Goal: Task Accomplishment & Management: Manage account settings

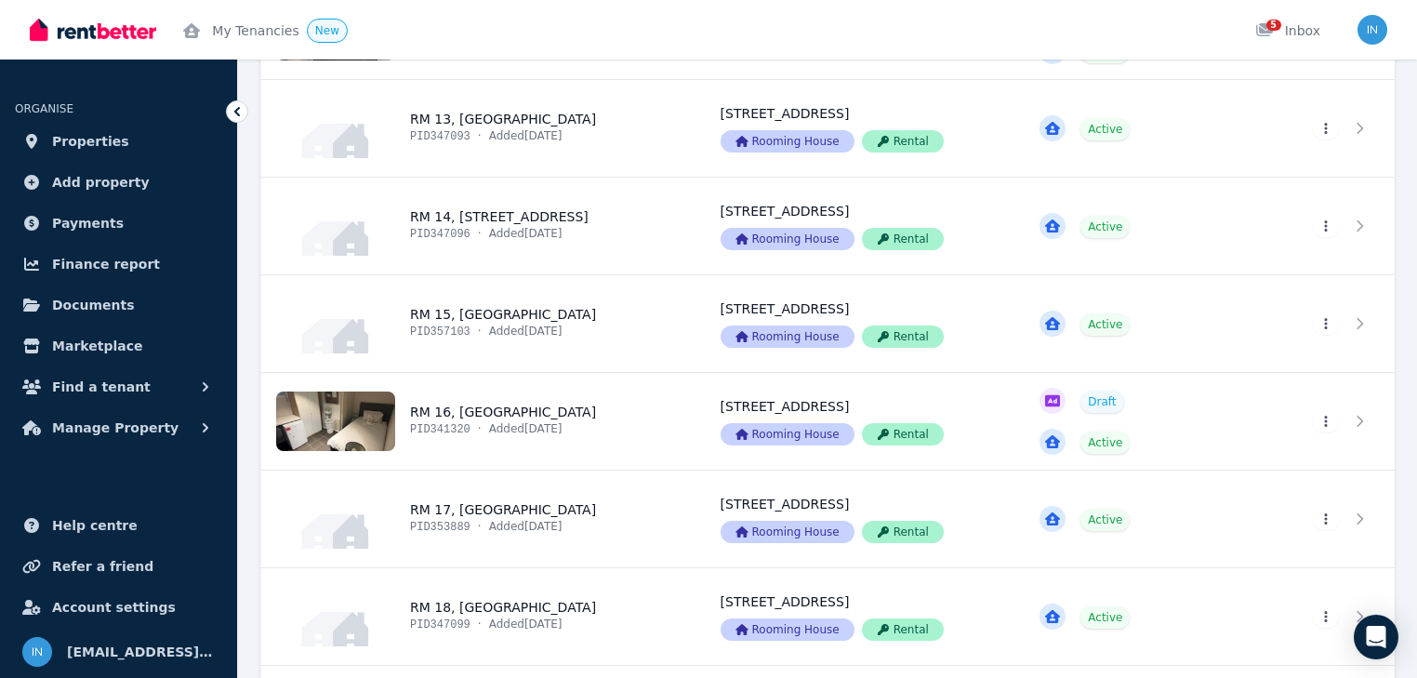
scroll to position [1636, 0]
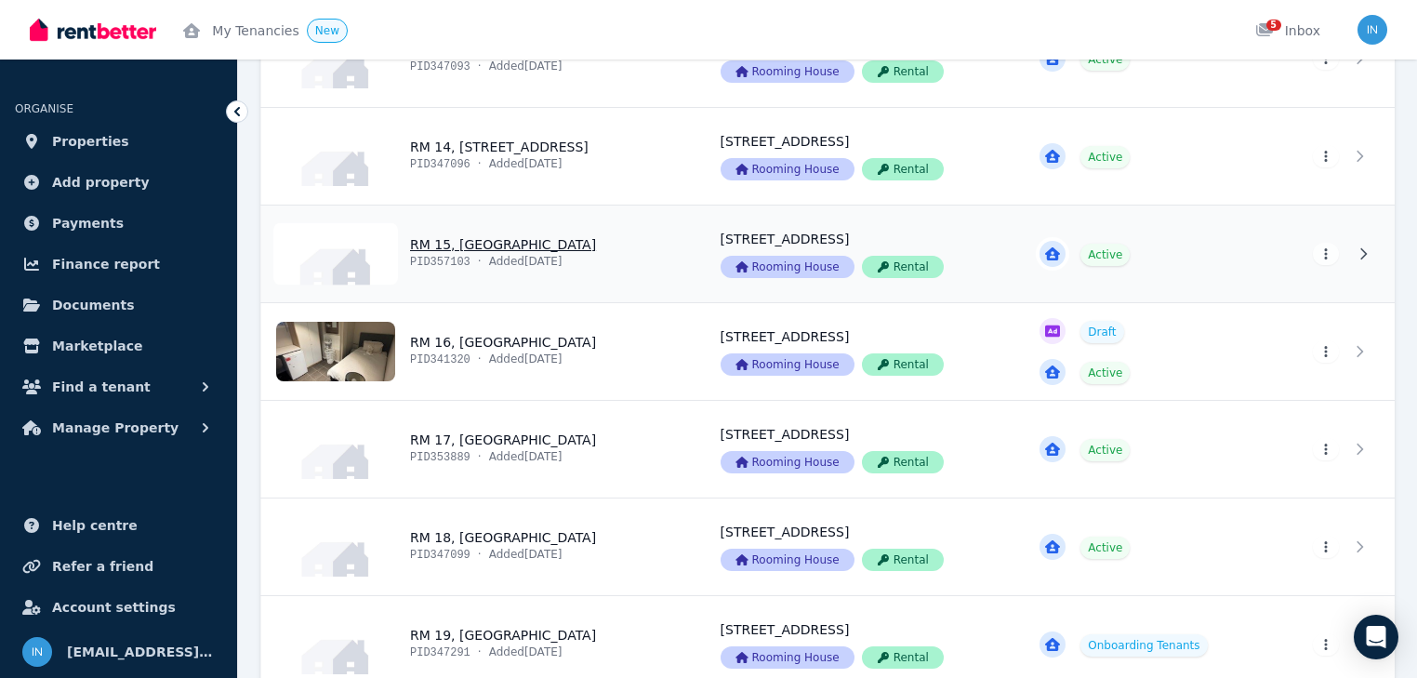
click at [495, 244] on link "View property details" at bounding box center [479, 253] width 437 height 97
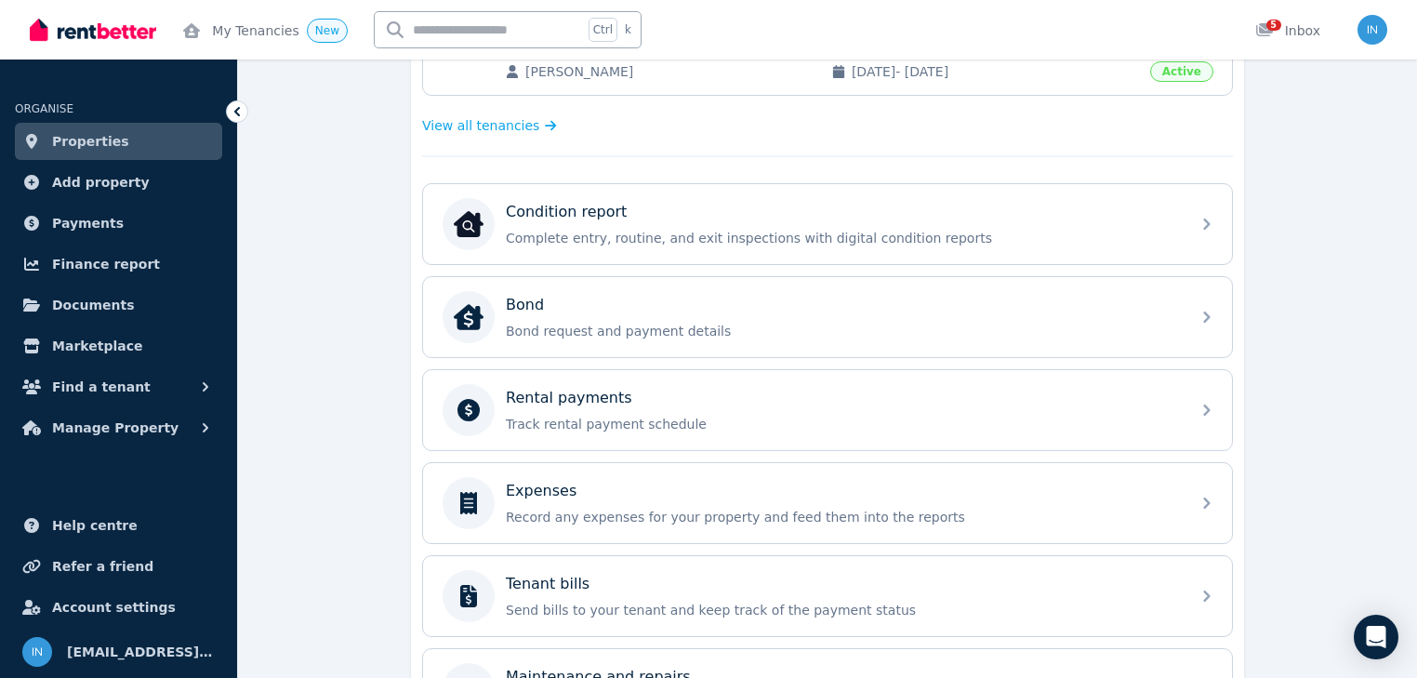
scroll to position [521, 0]
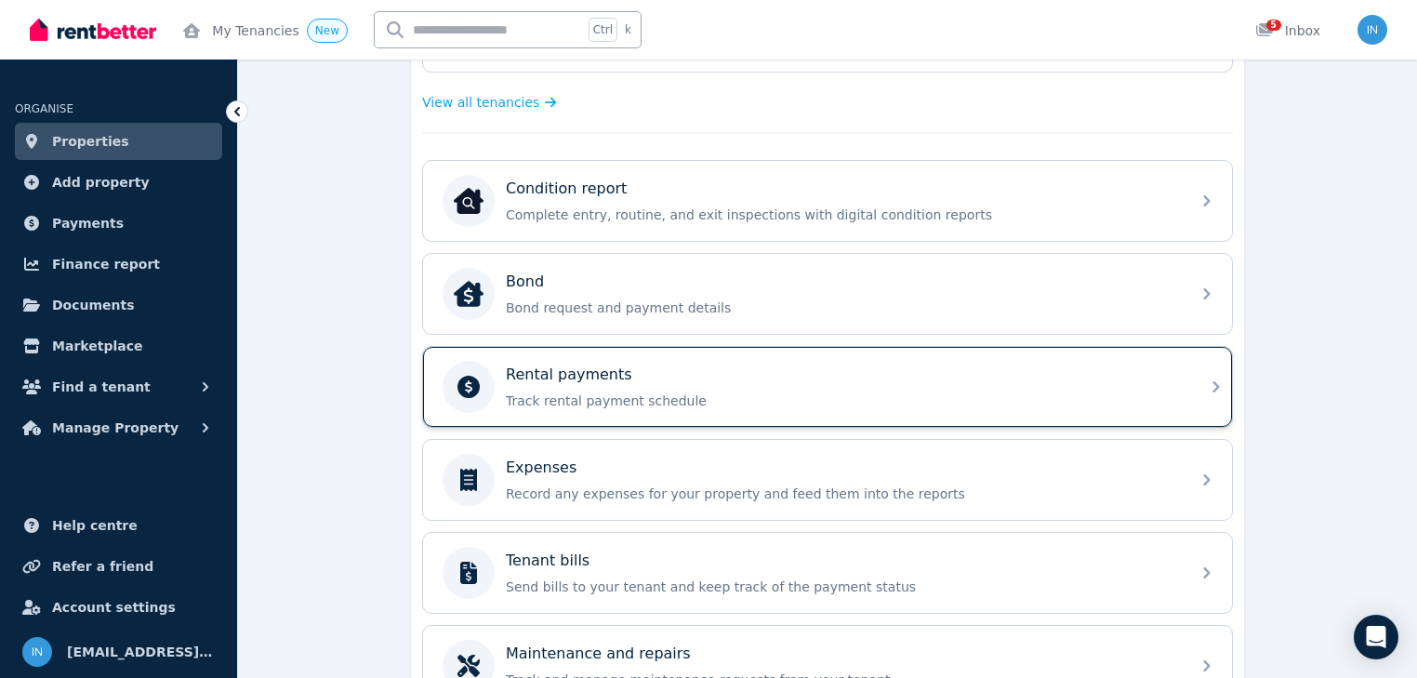
click at [587, 378] on p "Rental payments" at bounding box center [569, 374] width 126 height 22
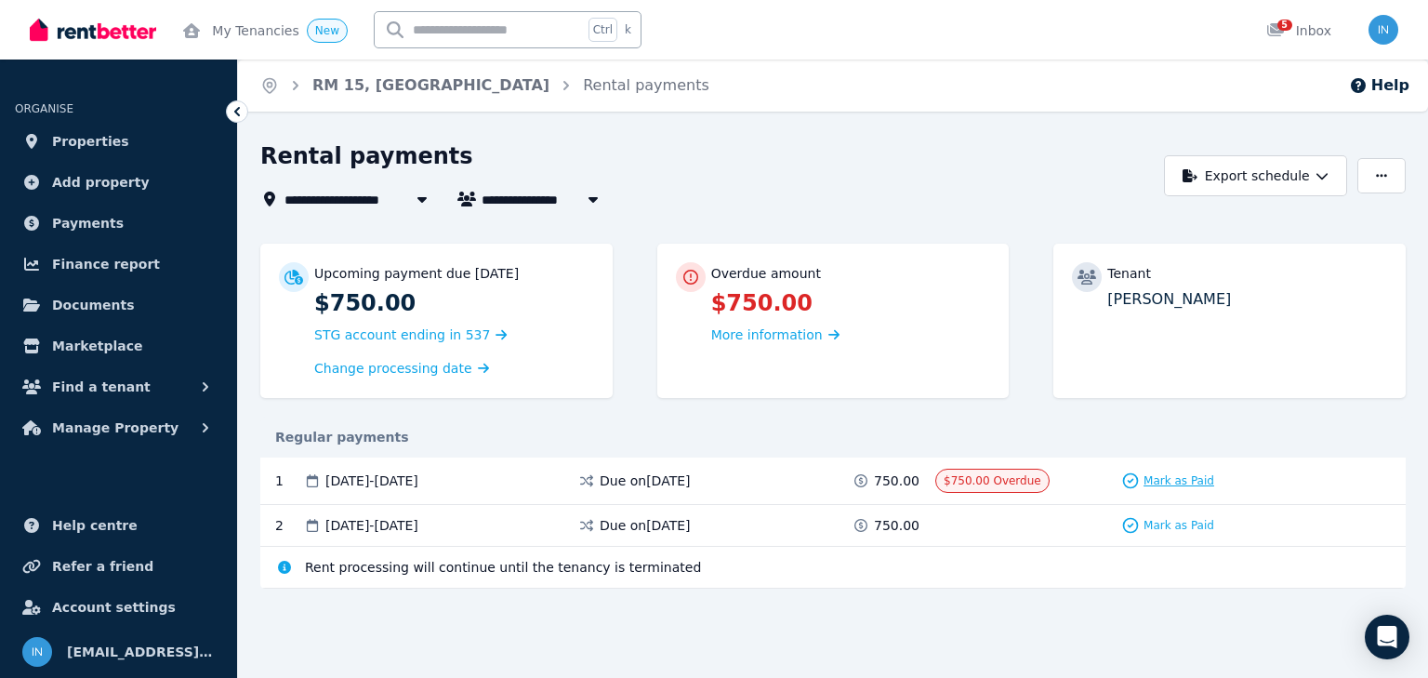
click at [1165, 479] on span "Mark as Paid" at bounding box center [1178, 480] width 71 height 15
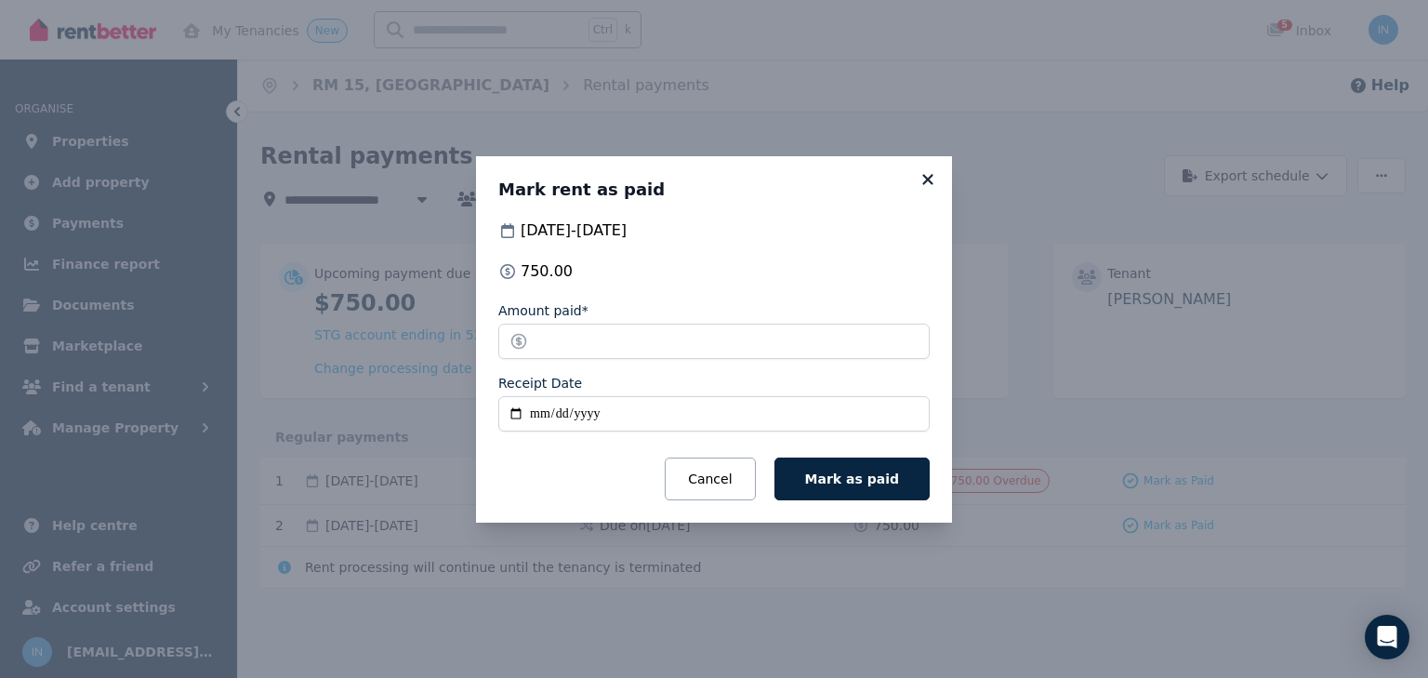
click at [926, 177] on icon at bounding box center [927, 179] width 10 height 10
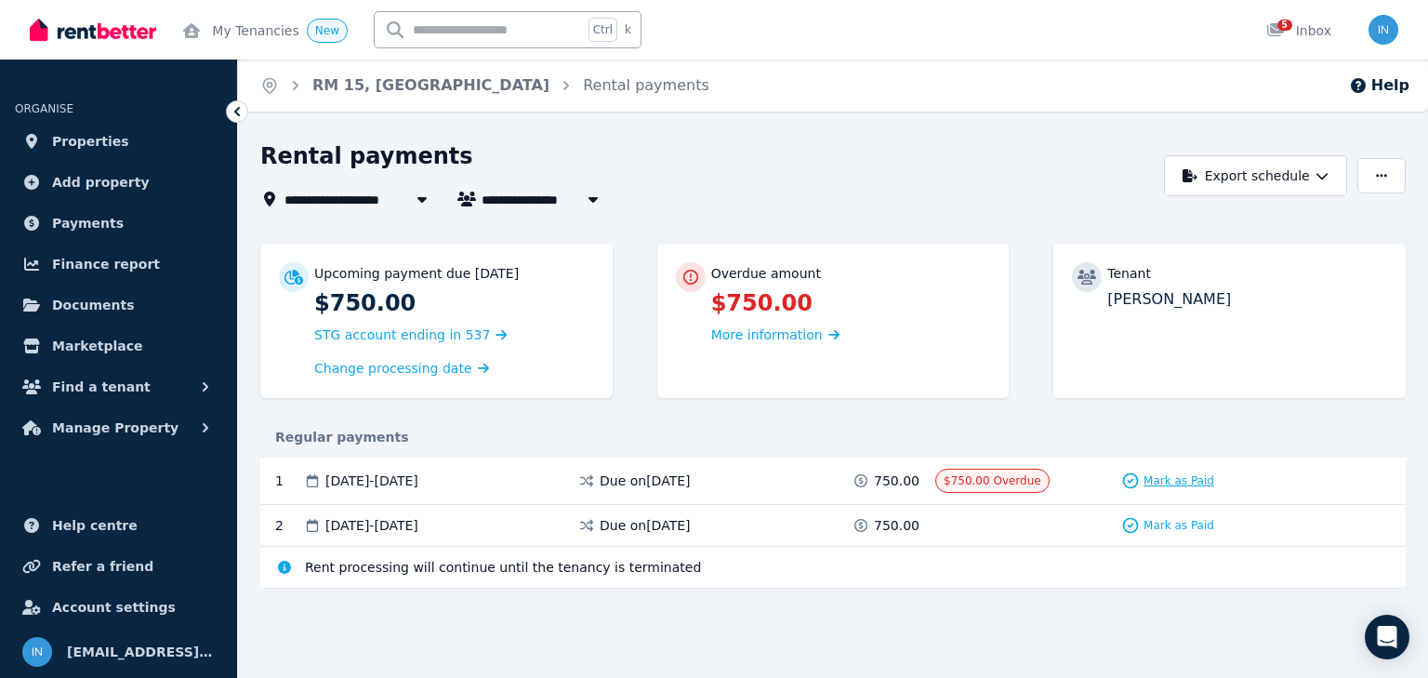
click at [1190, 483] on span "Mark as Paid" at bounding box center [1178, 480] width 71 height 15
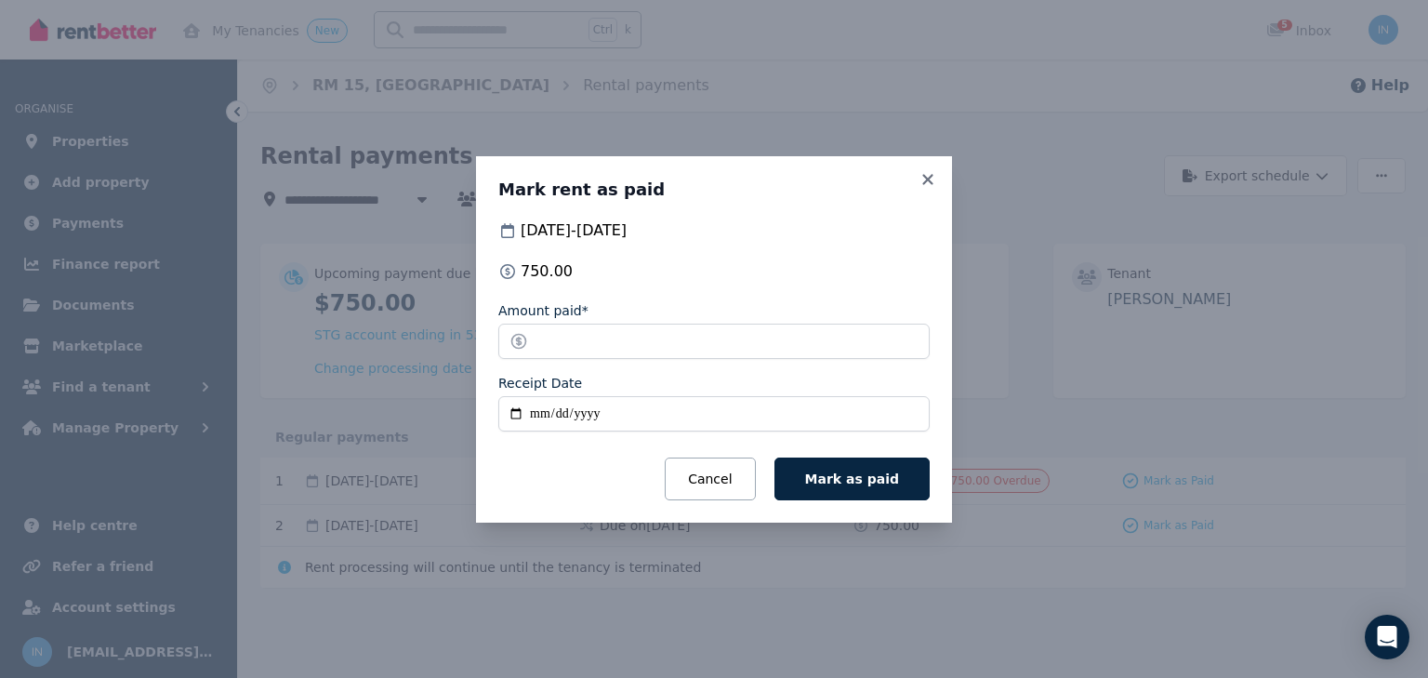
click at [539, 414] on input "Receipt Date" at bounding box center [713, 413] width 431 height 35
type input "**********"
click at [859, 472] on span "Mark as paid" at bounding box center [852, 478] width 94 height 15
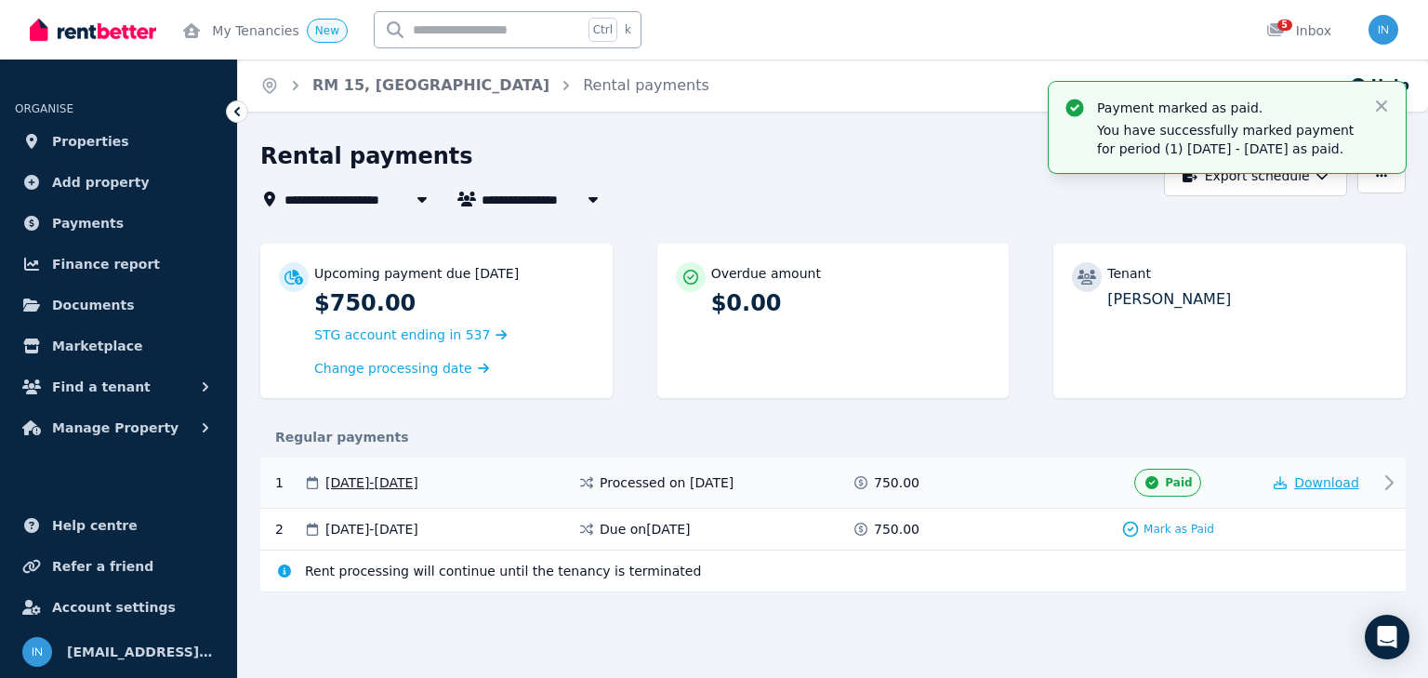
click at [1283, 476] on icon "button" at bounding box center [1279, 482] width 13 height 13
click at [1282, 480] on icon "button" at bounding box center [1279, 482] width 13 height 13
click at [78, 138] on span "Properties" at bounding box center [90, 141] width 77 height 22
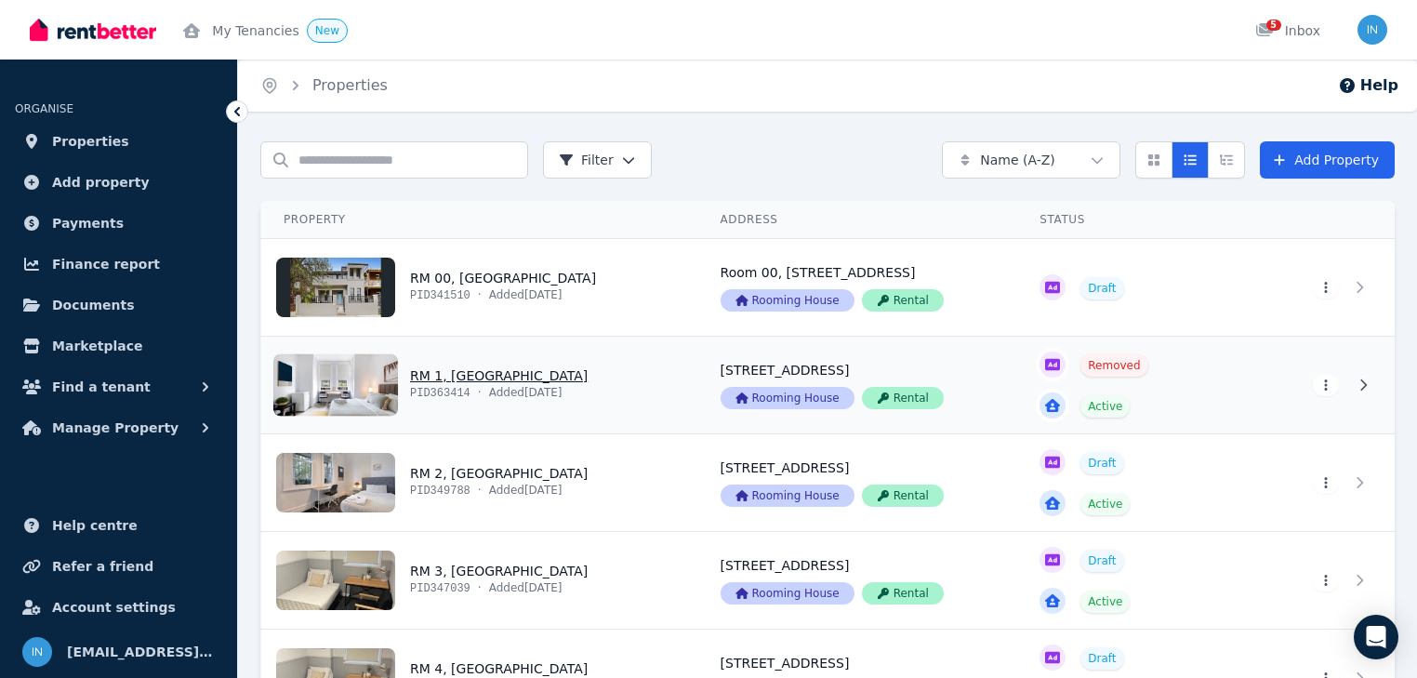
click at [459, 376] on link "View property details" at bounding box center [479, 384] width 437 height 97
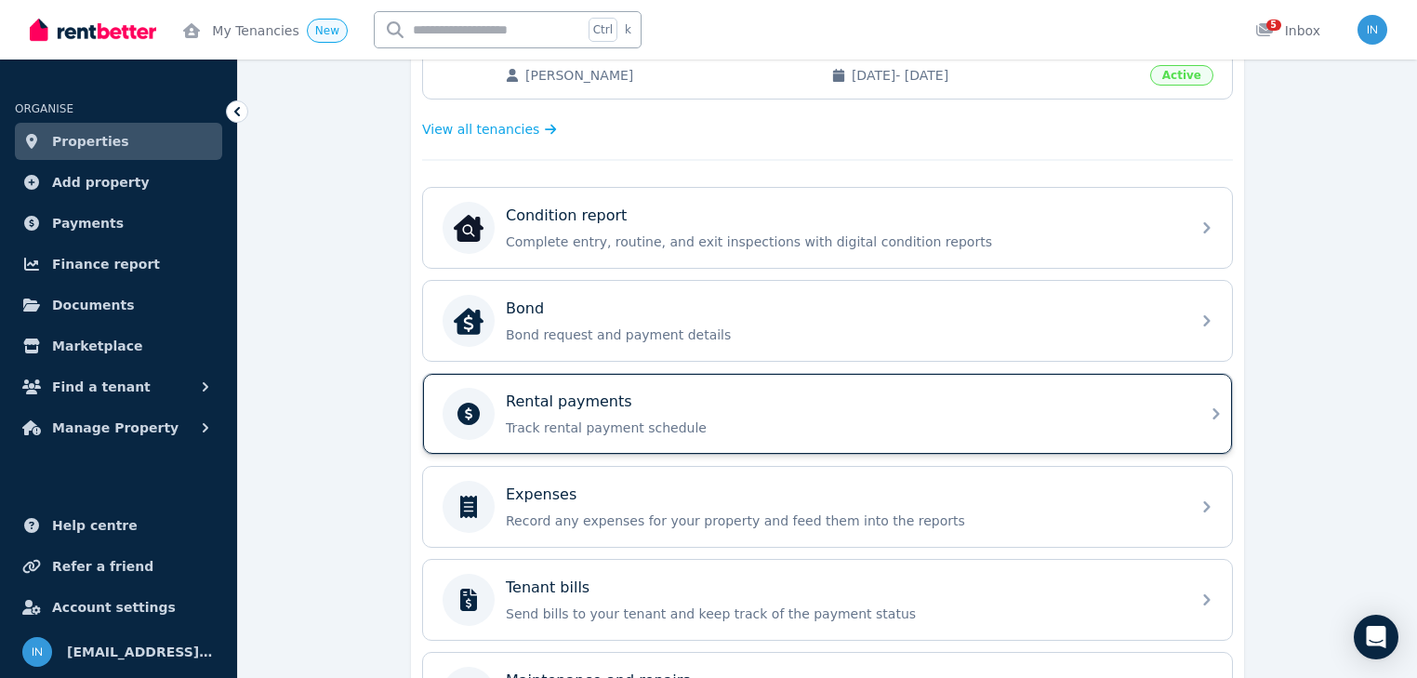
scroll to position [521, 0]
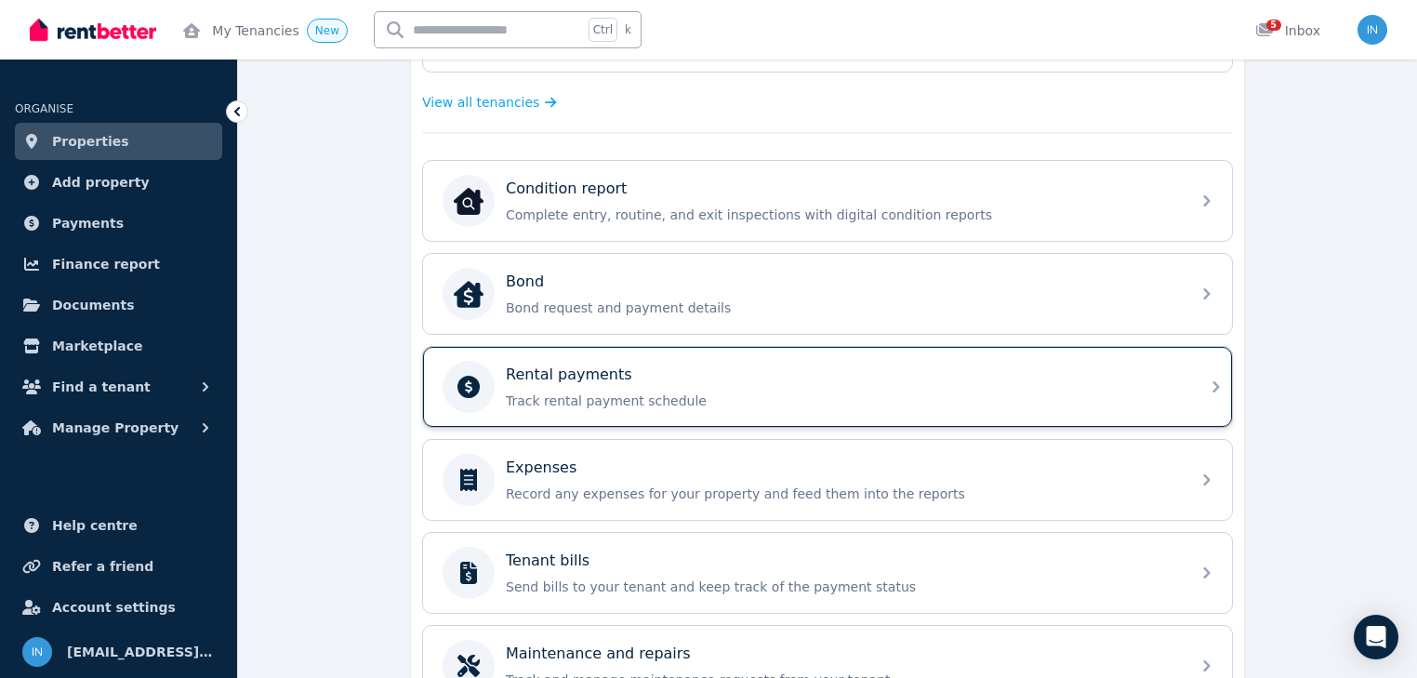
click at [591, 383] on div "Rental payments Track rental payment schedule" at bounding box center [842, 386] width 673 height 46
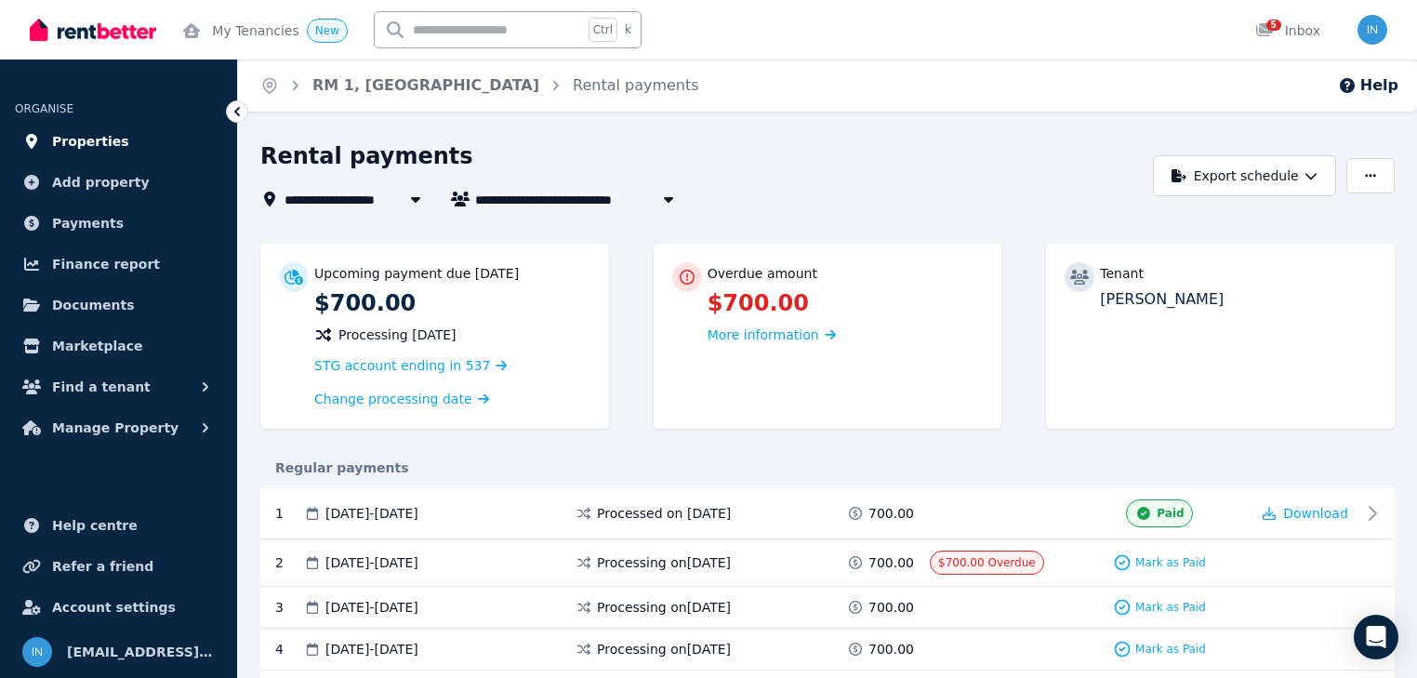
click at [108, 143] on span "Properties" at bounding box center [90, 141] width 77 height 22
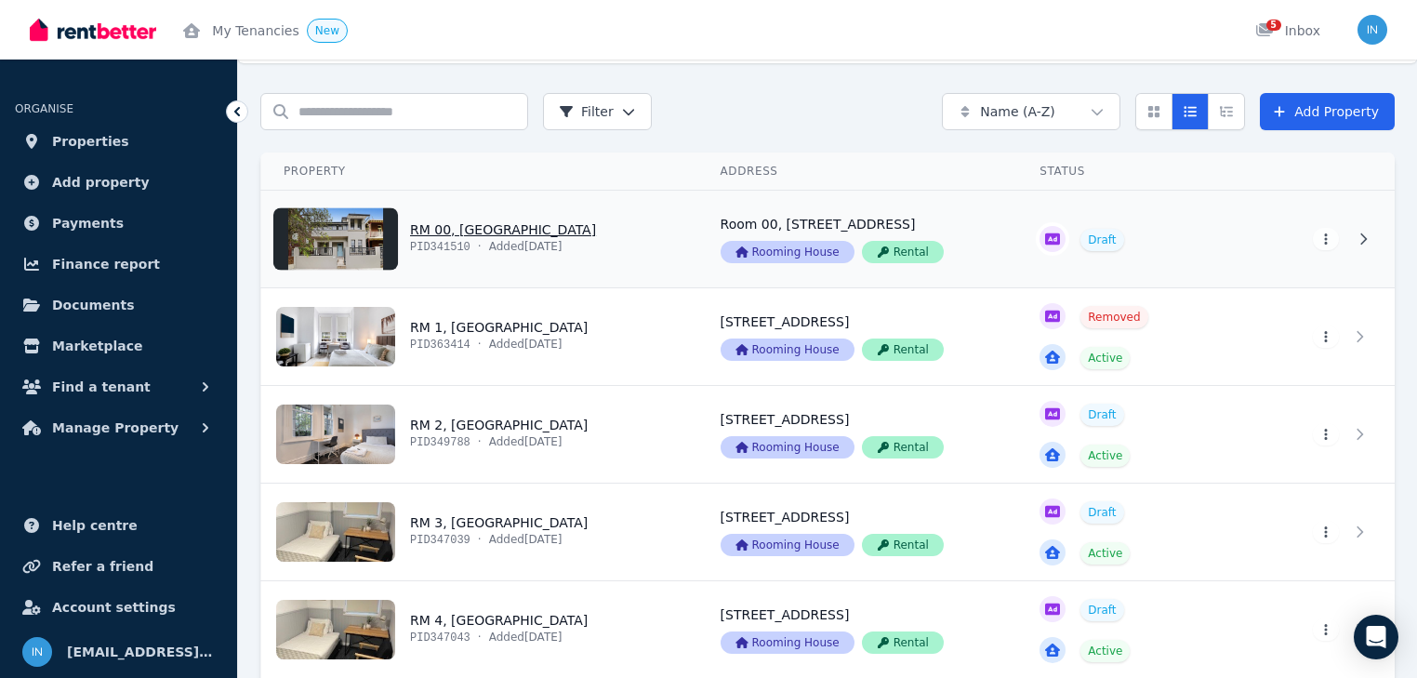
scroll to position [74, 0]
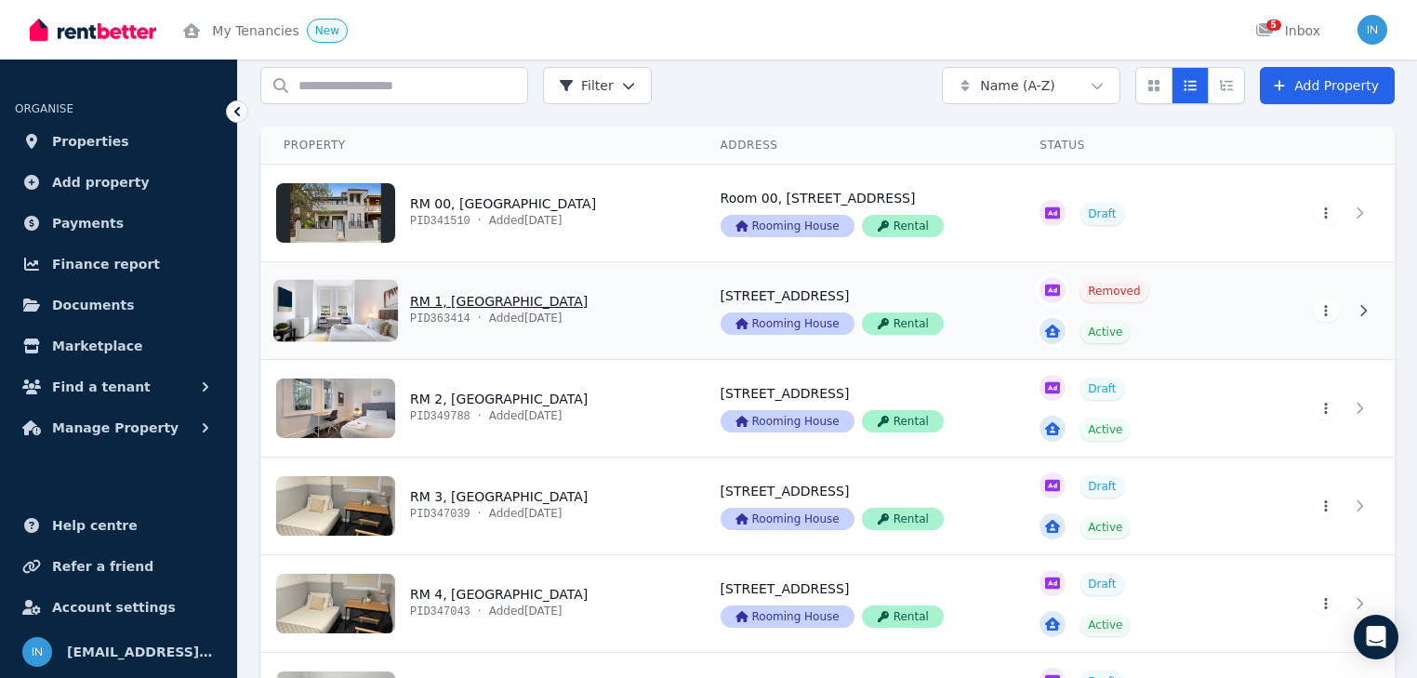
click at [475, 303] on link "View property details" at bounding box center [479, 310] width 437 height 97
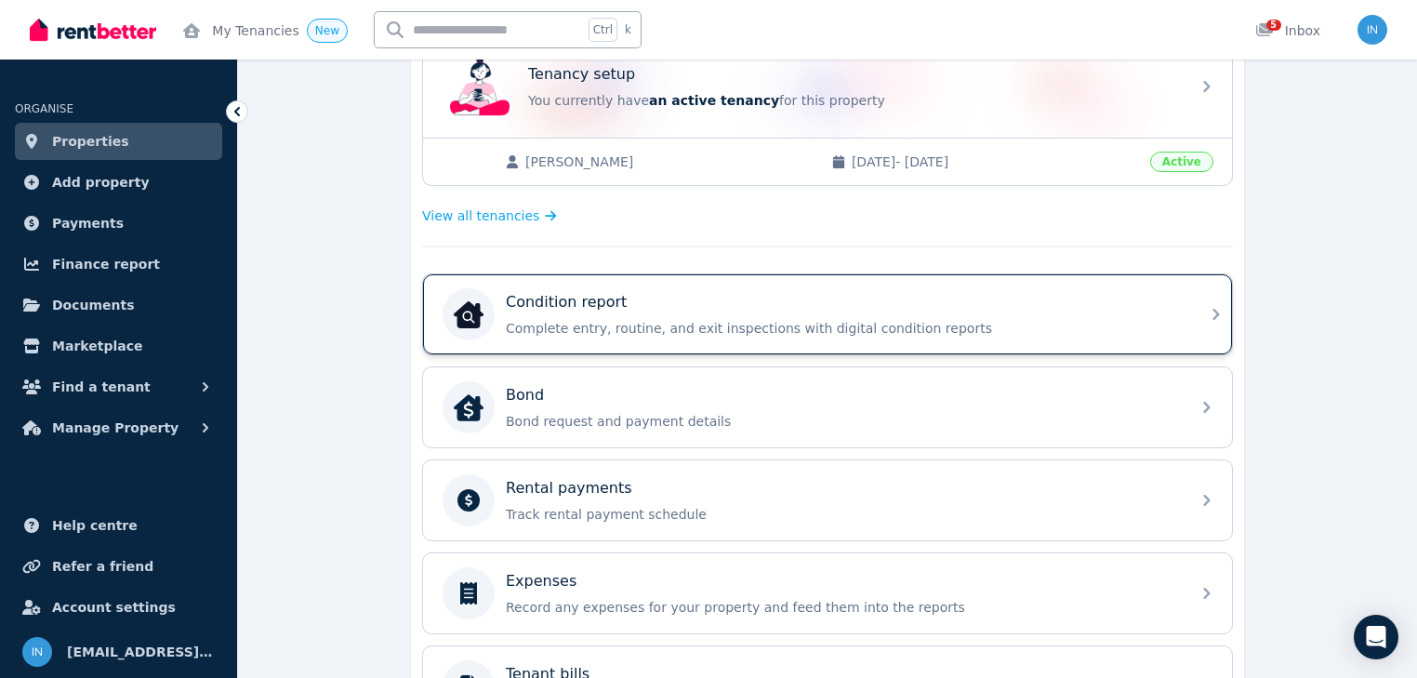
scroll to position [521, 0]
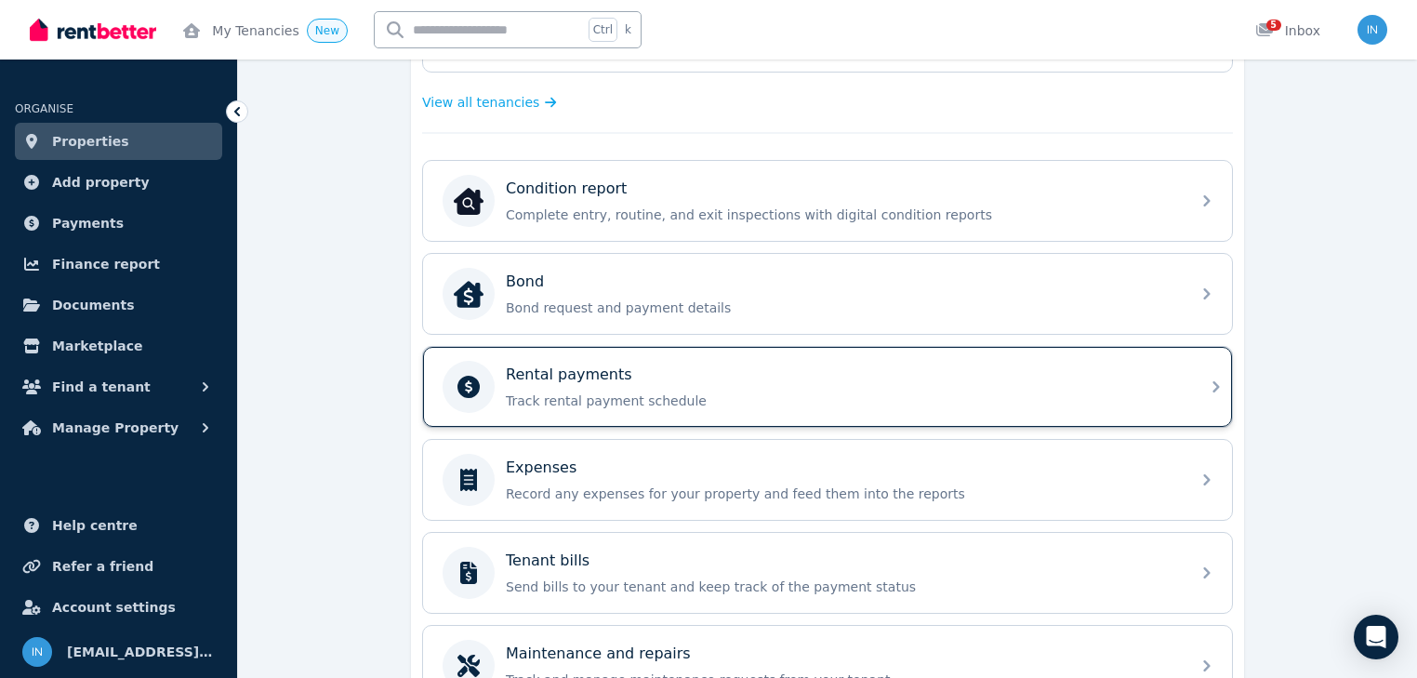
click at [603, 377] on p "Rental payments" at bounding box center [569, 374] width 126 height 22
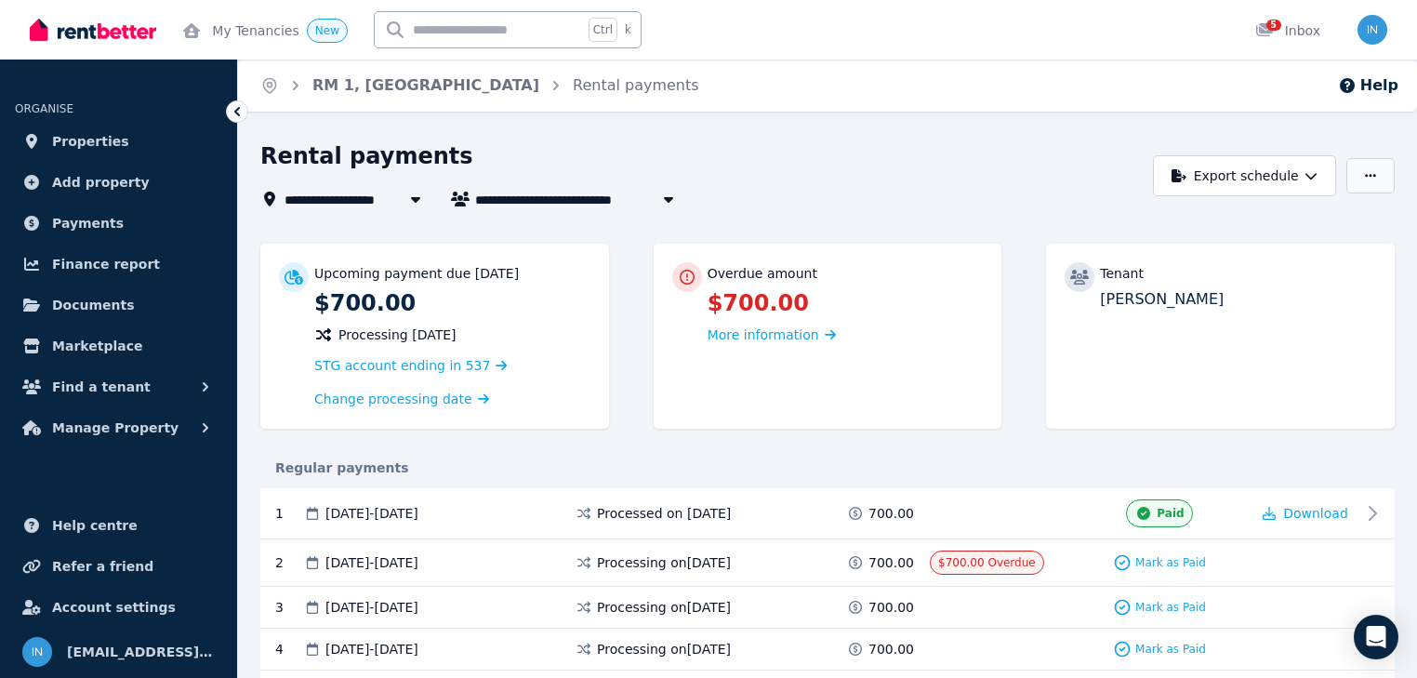
click at [1381, 176] on button "button" at bounding box center [1370, 175] width 48 height 35
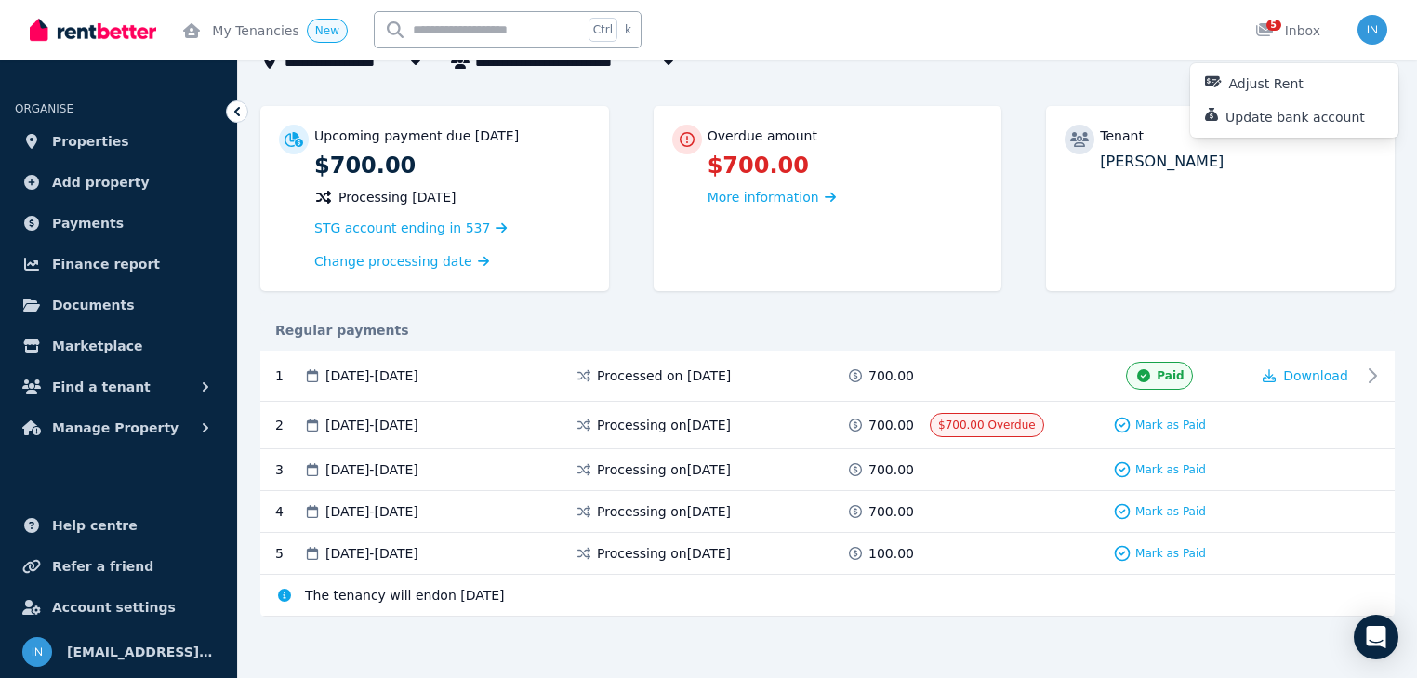
scroll to position [139, 0]
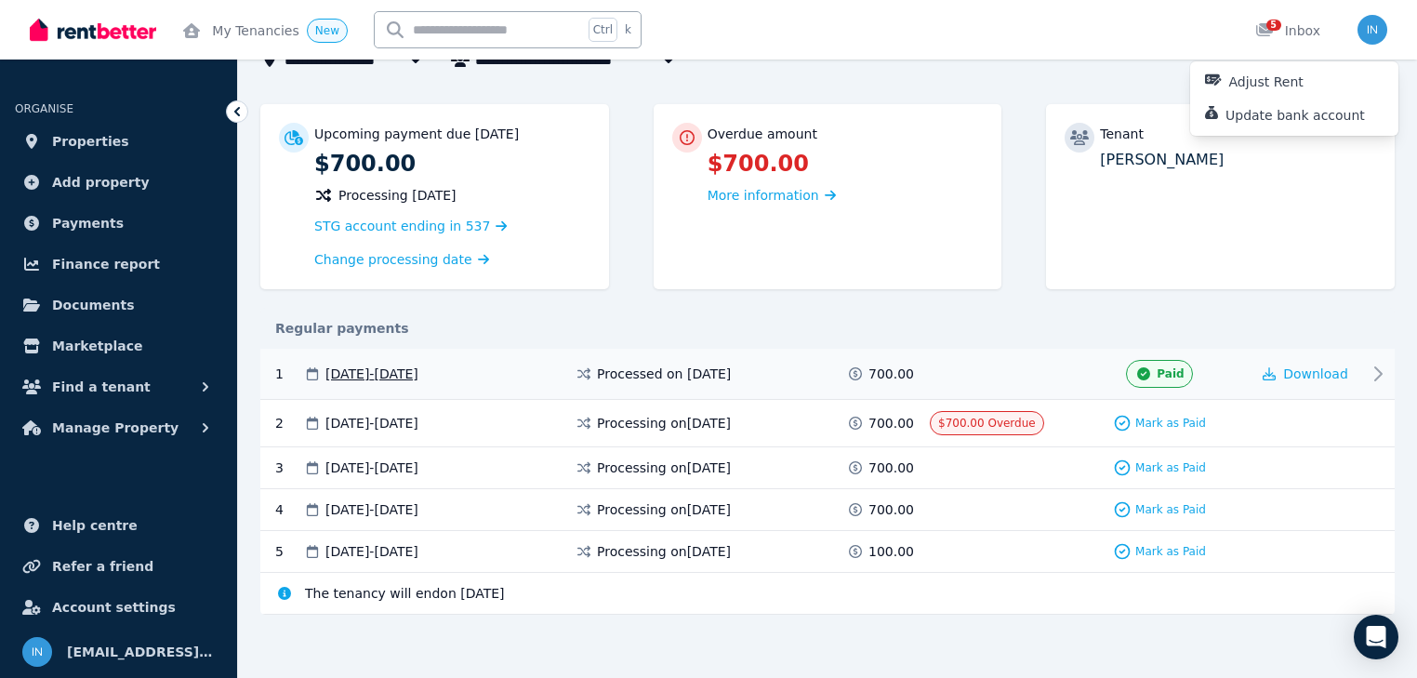
click at [1373, 372] on icon at bounding box center [1377, 374] width 22 height 22
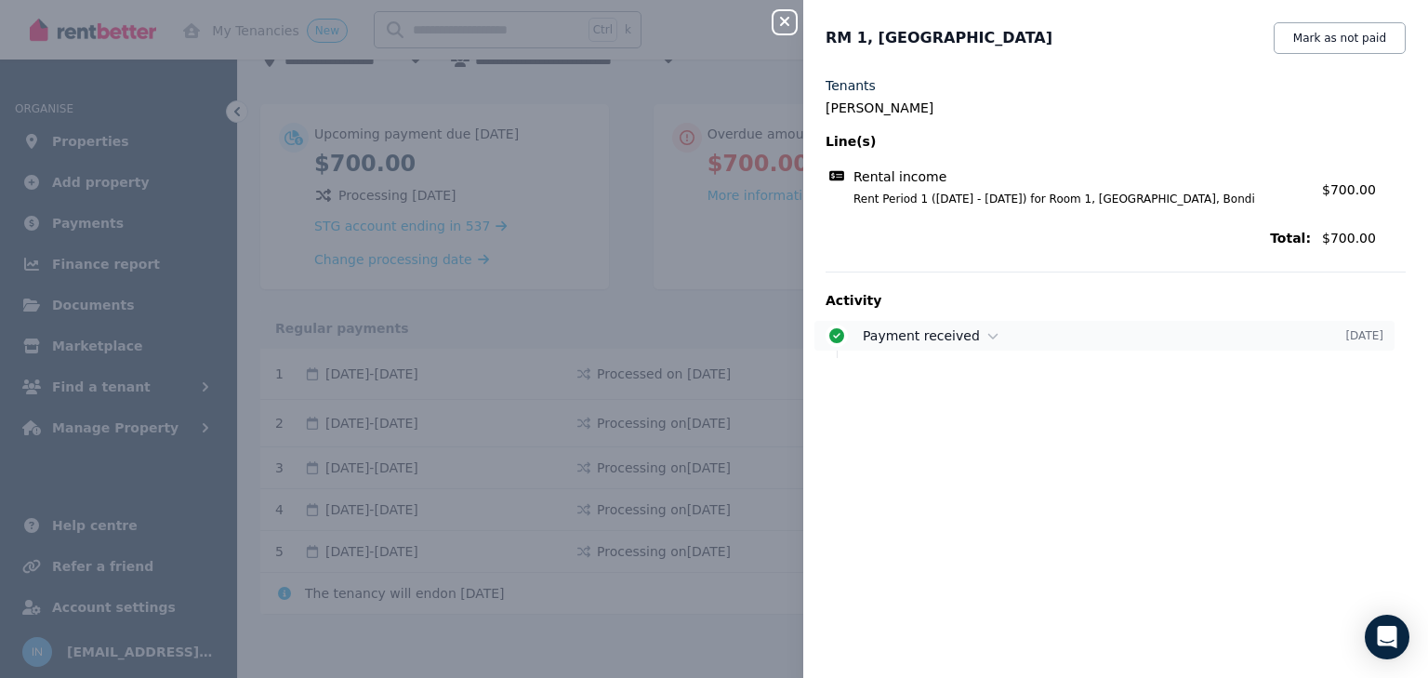
click at [987, 334] on icon at bounding box center [992, 335] width 11 height 13
click at [777, 25] on icon "button" at bounding box center [784, 21] width 22 height 15
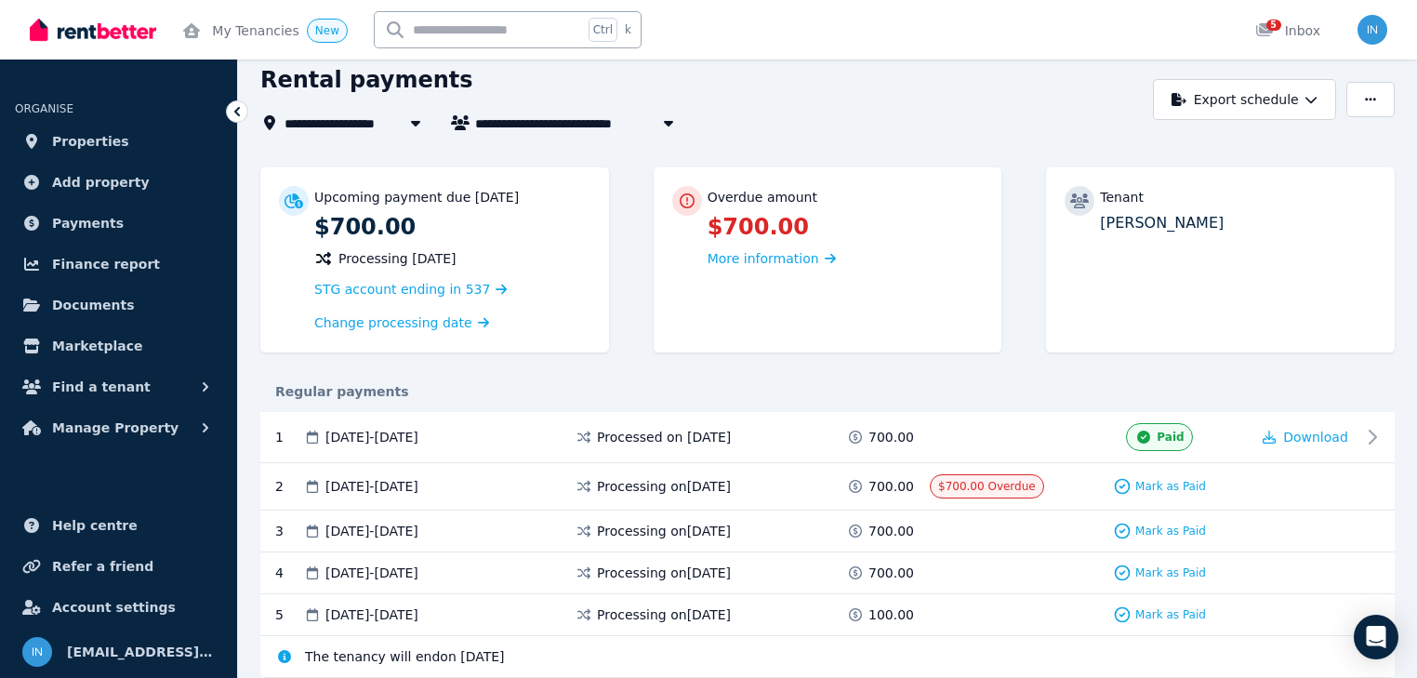
scroll to position [56, 0]
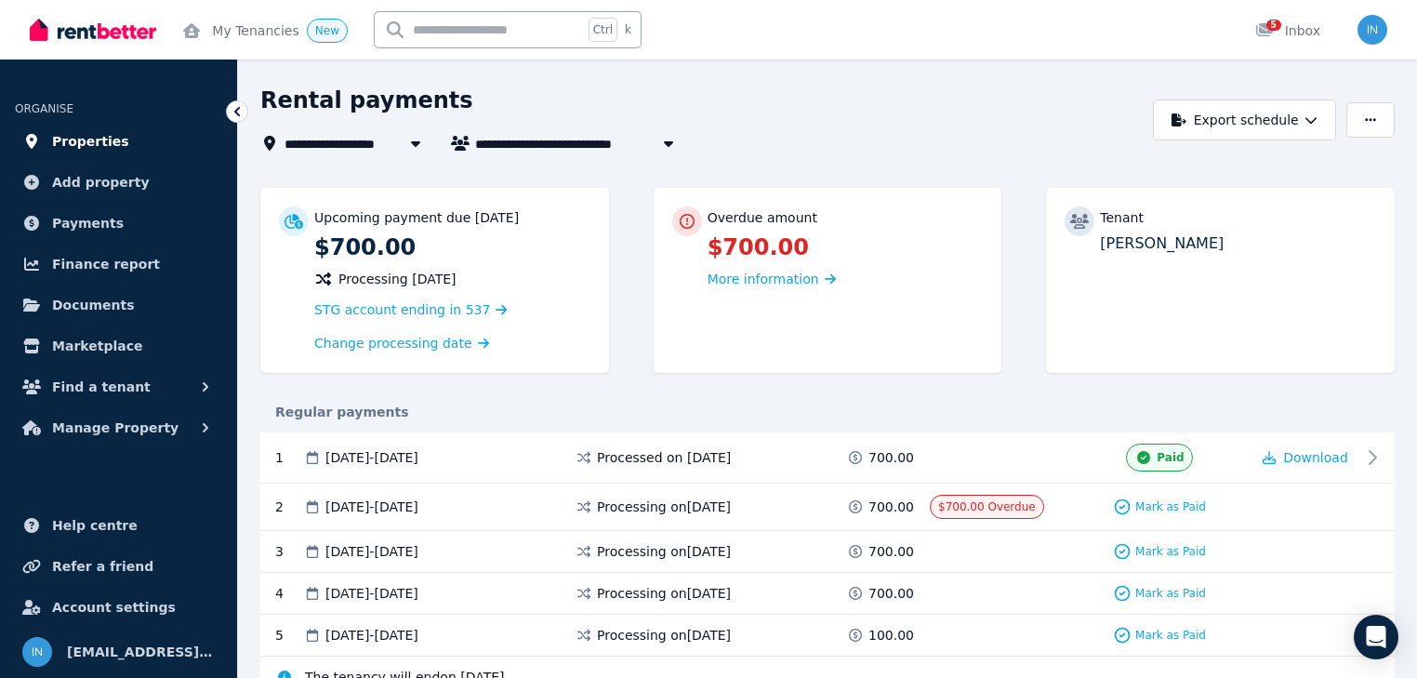
click at [94, 142] on span "Properties" at bounding box center [90, 141] width 77 height 22
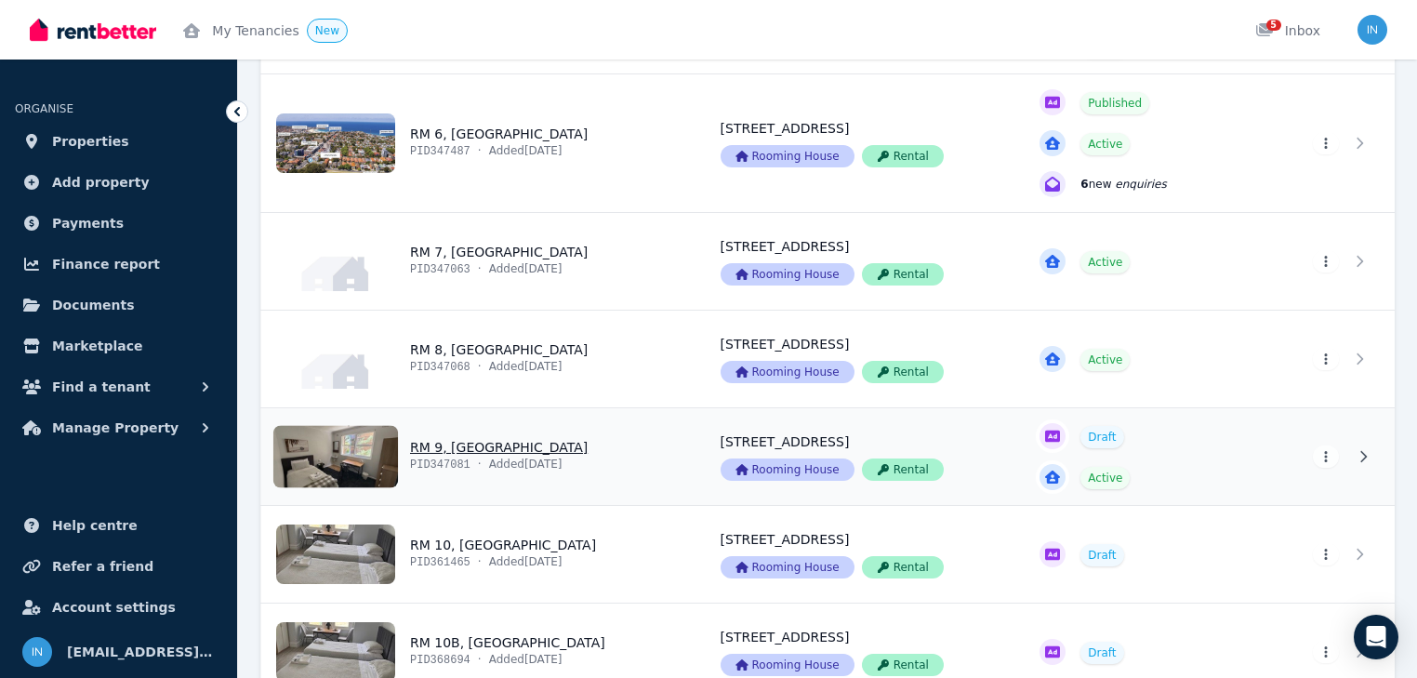
scroll to position [744, 0]
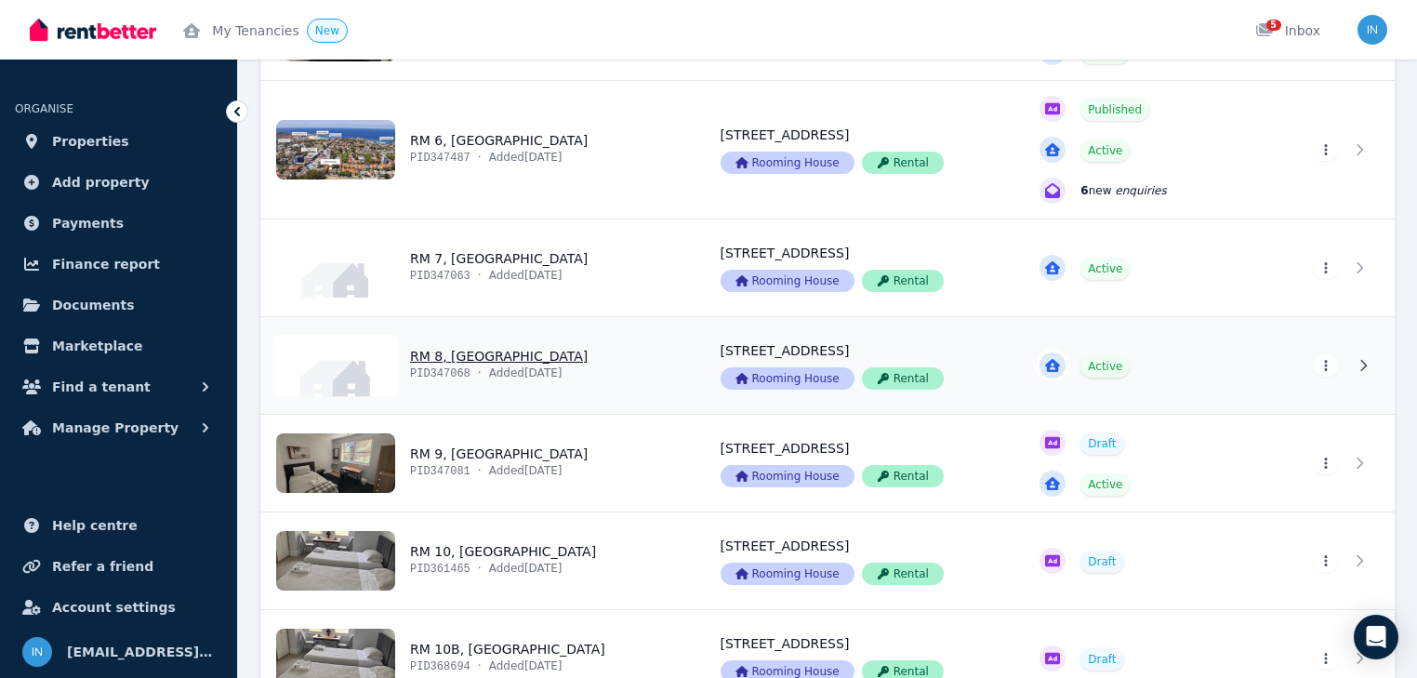
click at [465, 352] on link "View property details" at bounding box center [479, 365] width 437 height 97
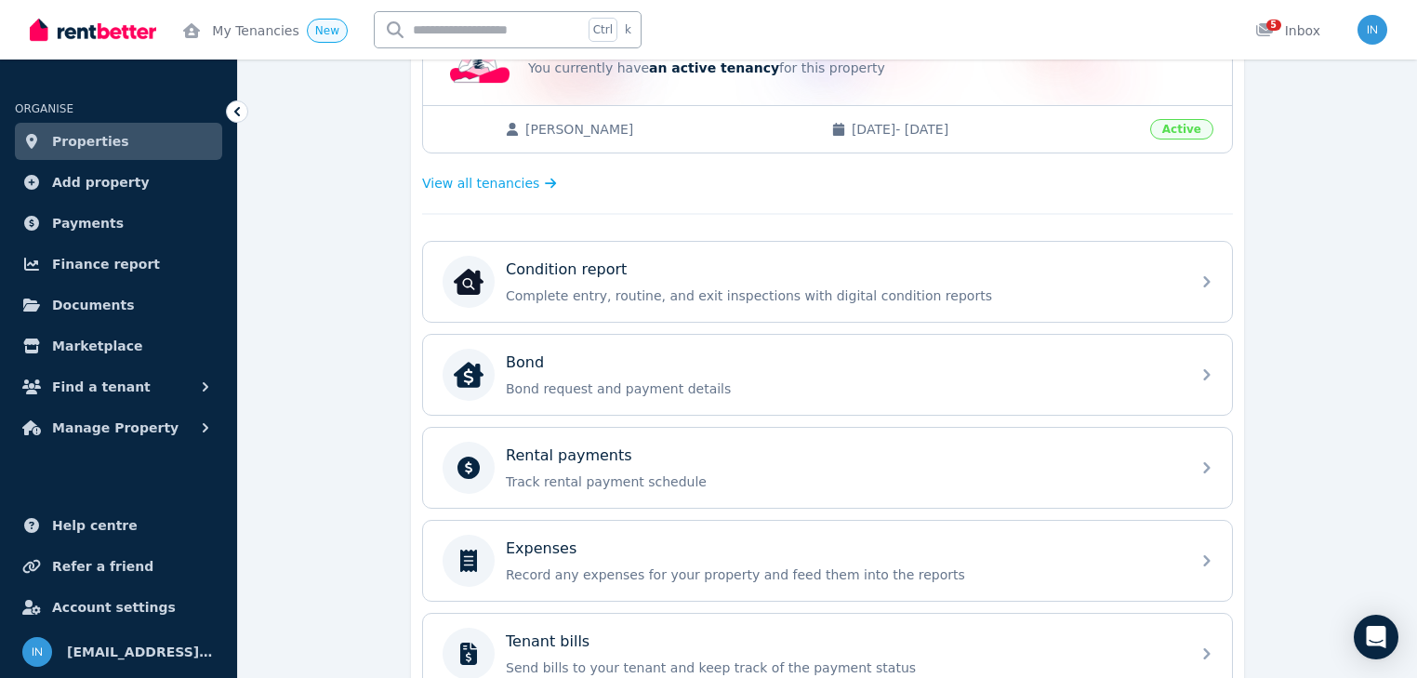
scroll to position [446, 0]
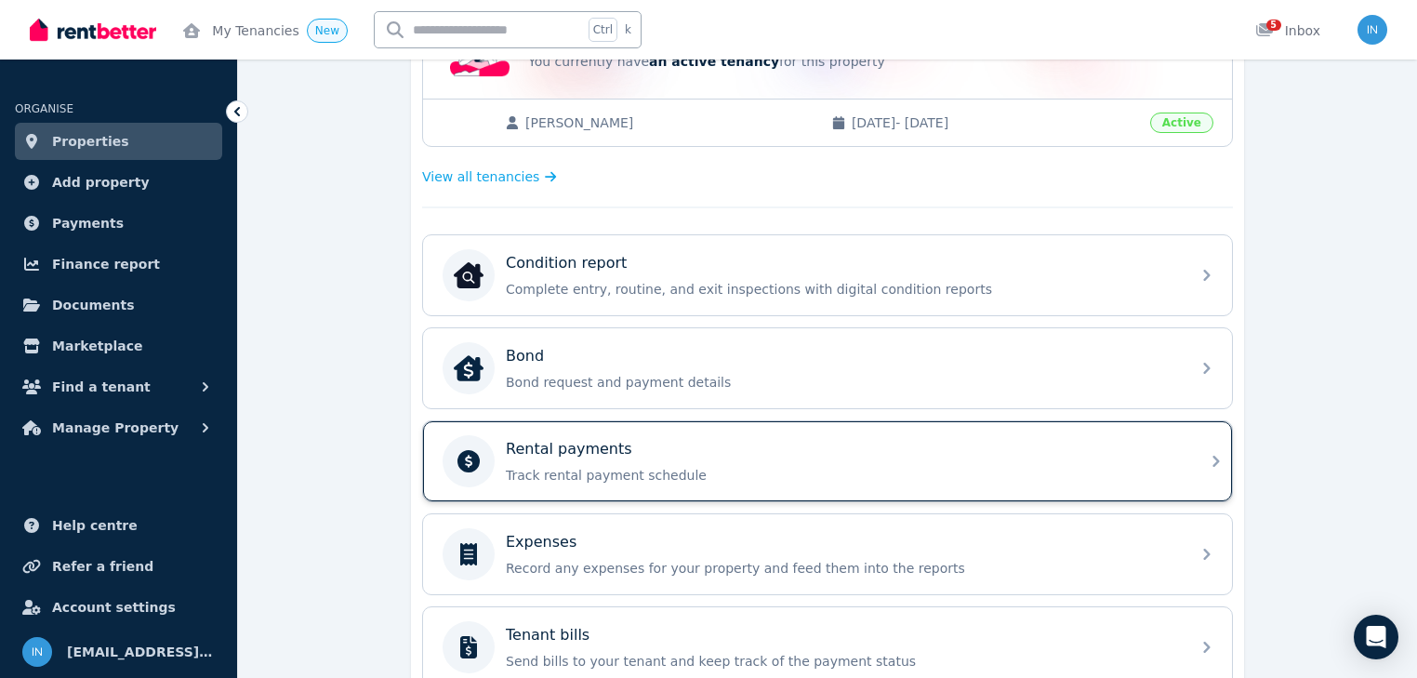
click at [578, 449] on p "Rental payments" at bounding box center [569, 449] width 126 height 22
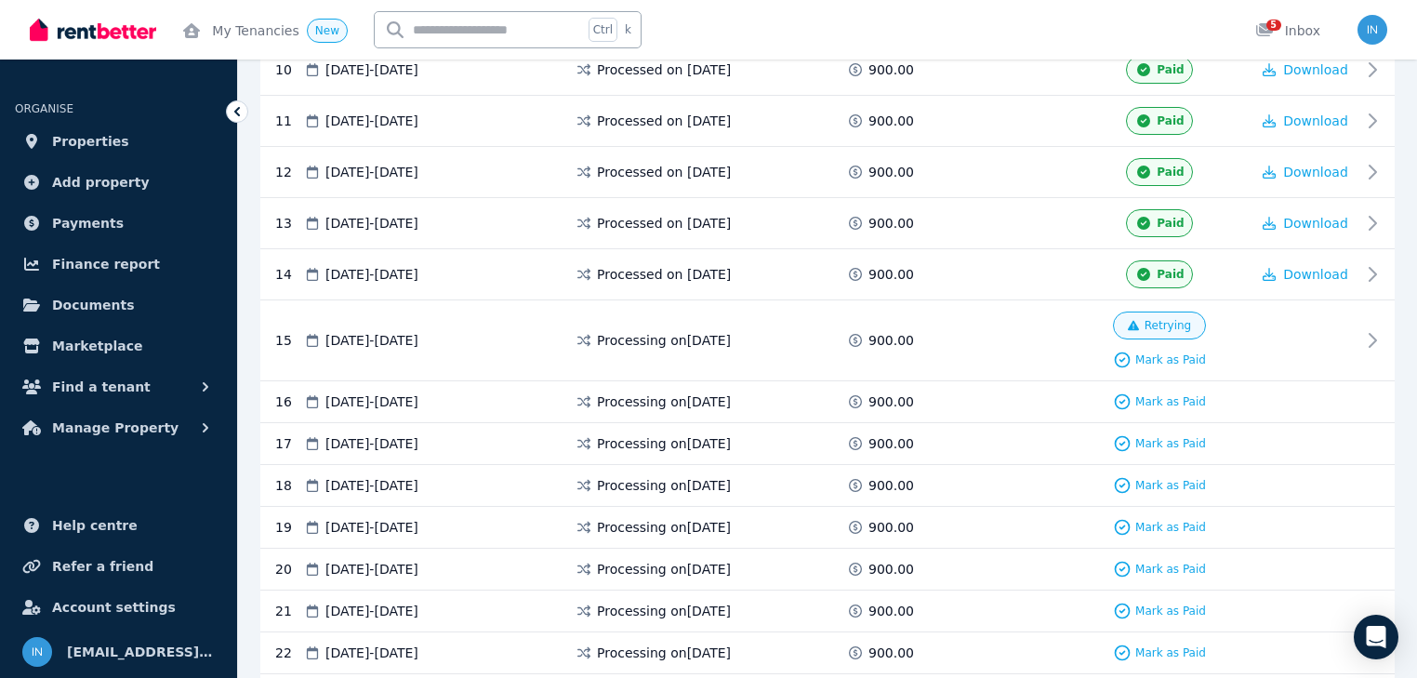
scroll to position [818, 0]
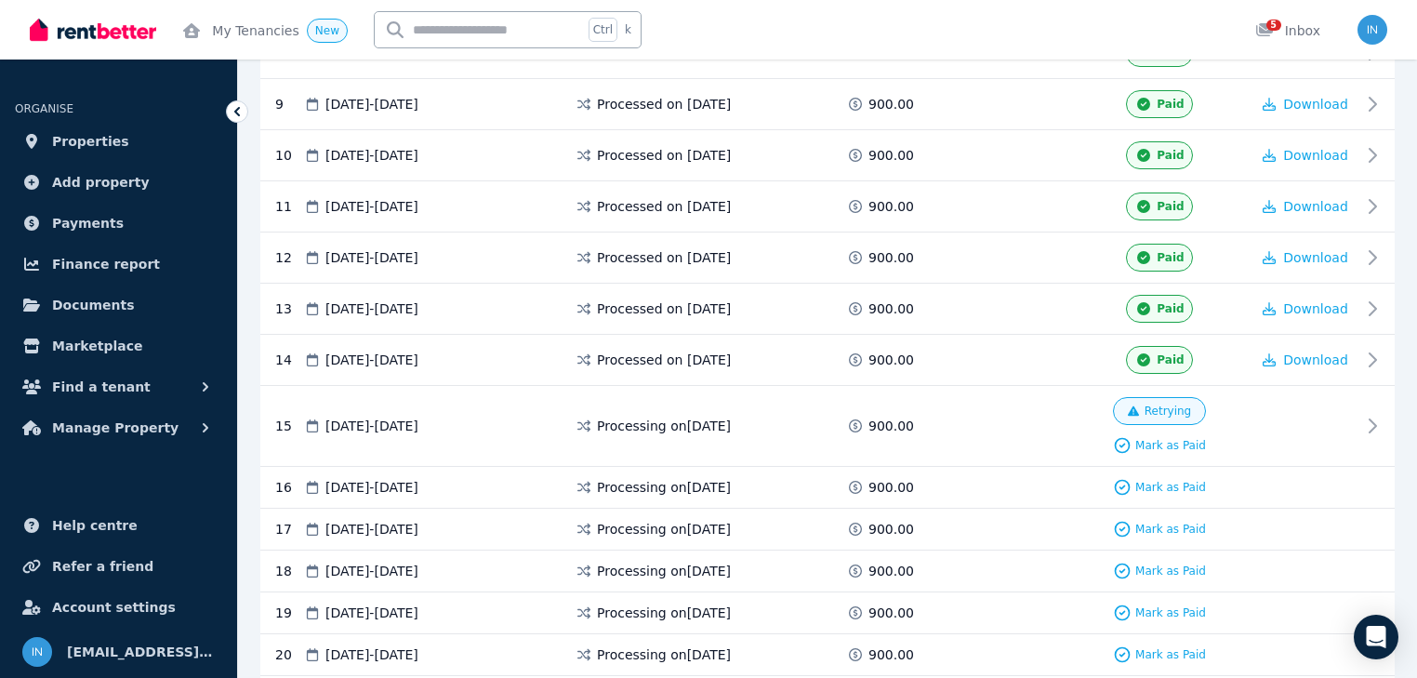
click at [1189, 402] on span "Retrying" at bounding box center [1159, 411] width 93 height 28
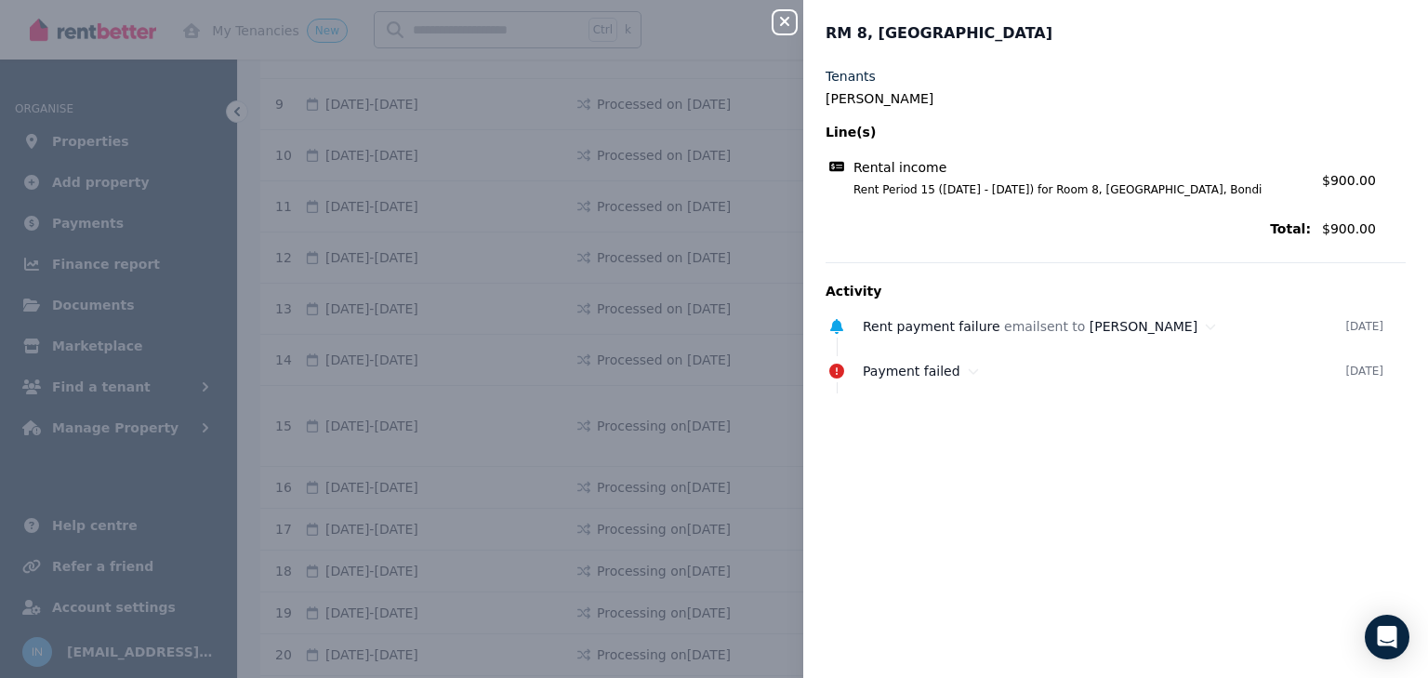
click at [784, 22] on icon "button" at bounding box center [784, 21] width 9 height 9
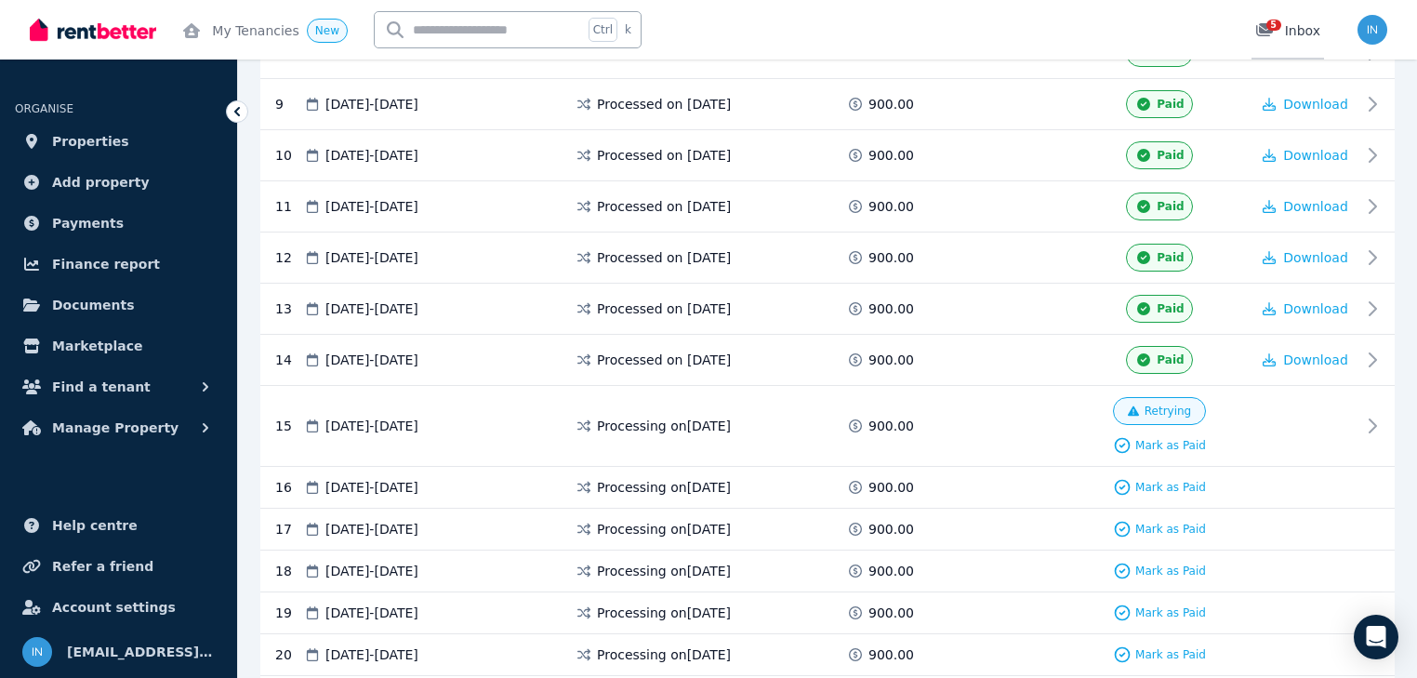
click at [1294, 33] on div "5 Inbox" at bounding box center [1287, 30] width 65 height 19
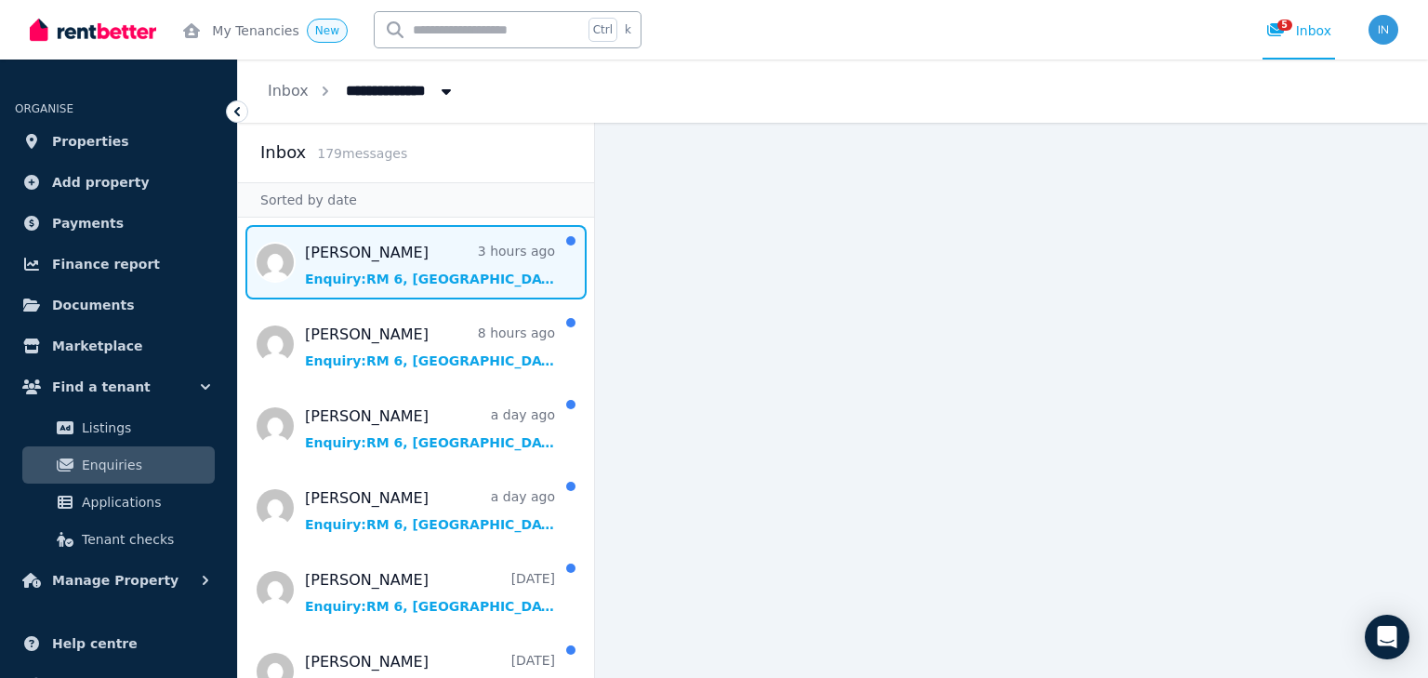
click at [335, 259] on span "Message list" at bounding box center [416, 262] width 356 height 74
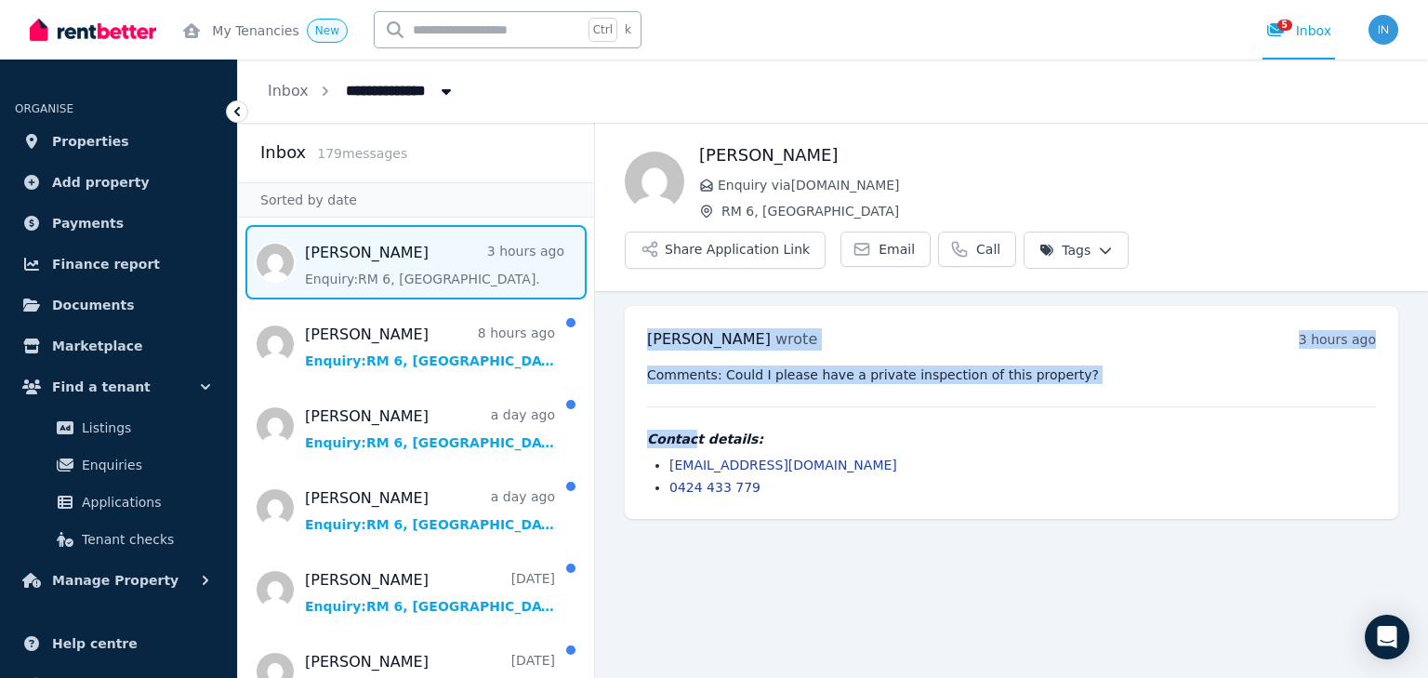
drag, startPoint x: 640, startPoint y: 265, endPoint x: 974, endPoint y: 388, distance: 356.4
click at [688, 375] on div "[PERSON_NAME] wrote 3 hours ago 2:53 pm [DATE][DATE] Comments: Could I please h…" at bounding box center [1011, 412] width 773 height 213
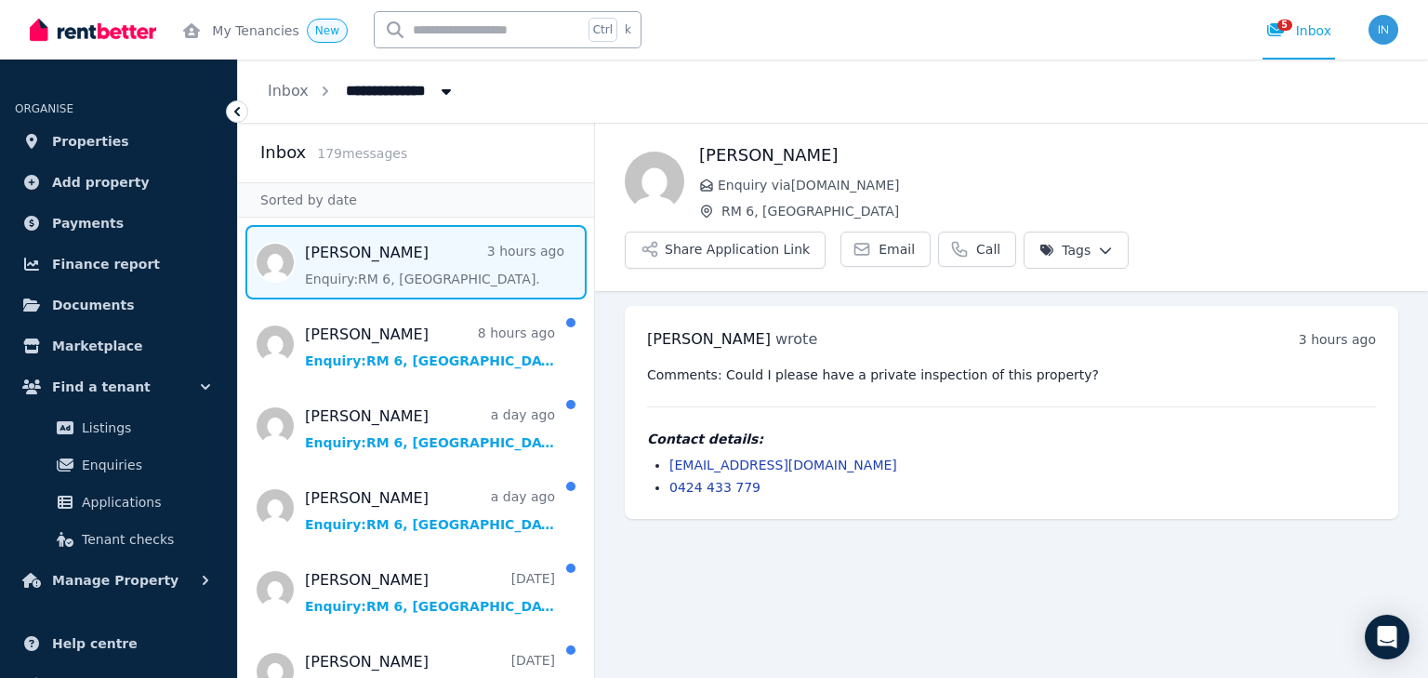
click at [1078, 536] on main "Back [PERSON_NAME] Enquiry via [DOMAIN_NAME] RM 6, 4 Park Parade Share Applicat…" at bounding box center [1011, 400] width 833 height 555
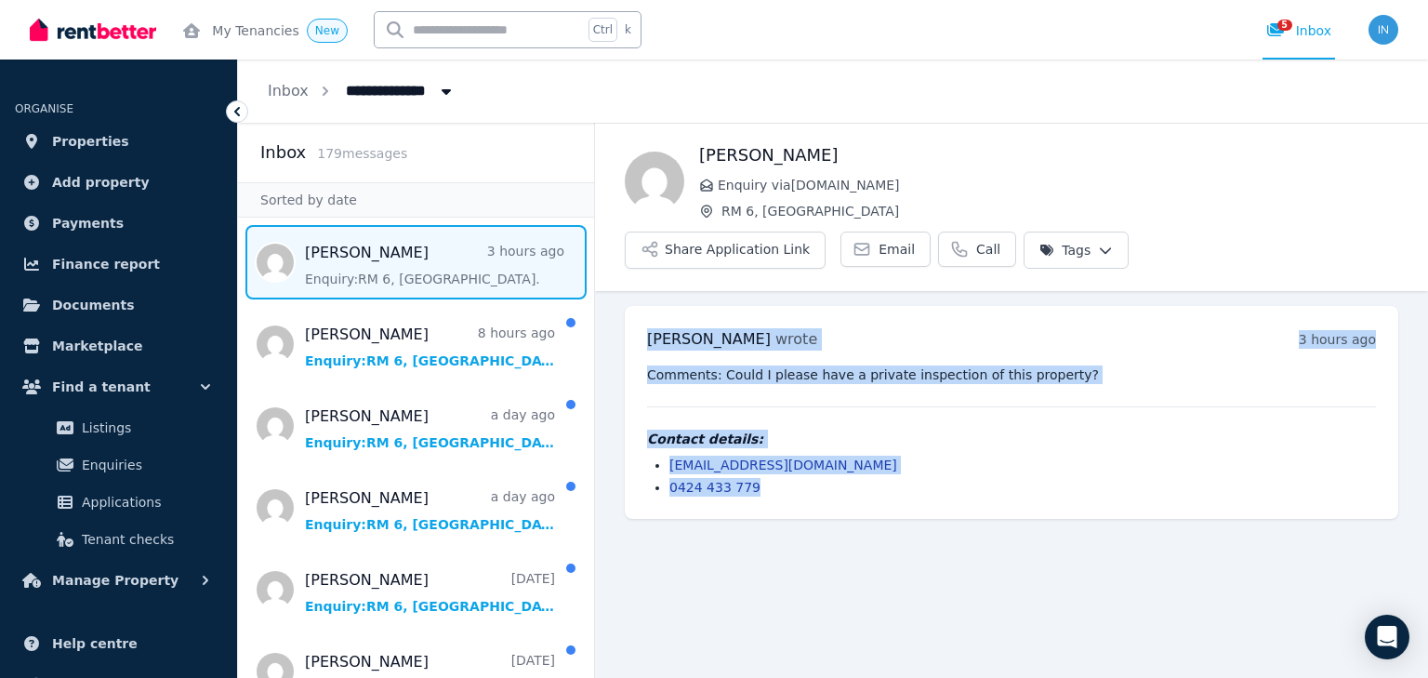
drag, startPoint x: 651, startPoint y: 286, endPoint x: 745, endPoint y: 383, distance: 134.8
click at [758, 439] on div "[PERSON_NAME] wrote 3 hours ago 2:53 pm [DATE][DATE] Comments: Could I please h…" at bounding box center [1011, 412] width 773 height 213
copy div "[PERSON_NAME] wrote 3 hours ago 2:53 pm [DATE][DATE] Comments: Could I please h…"
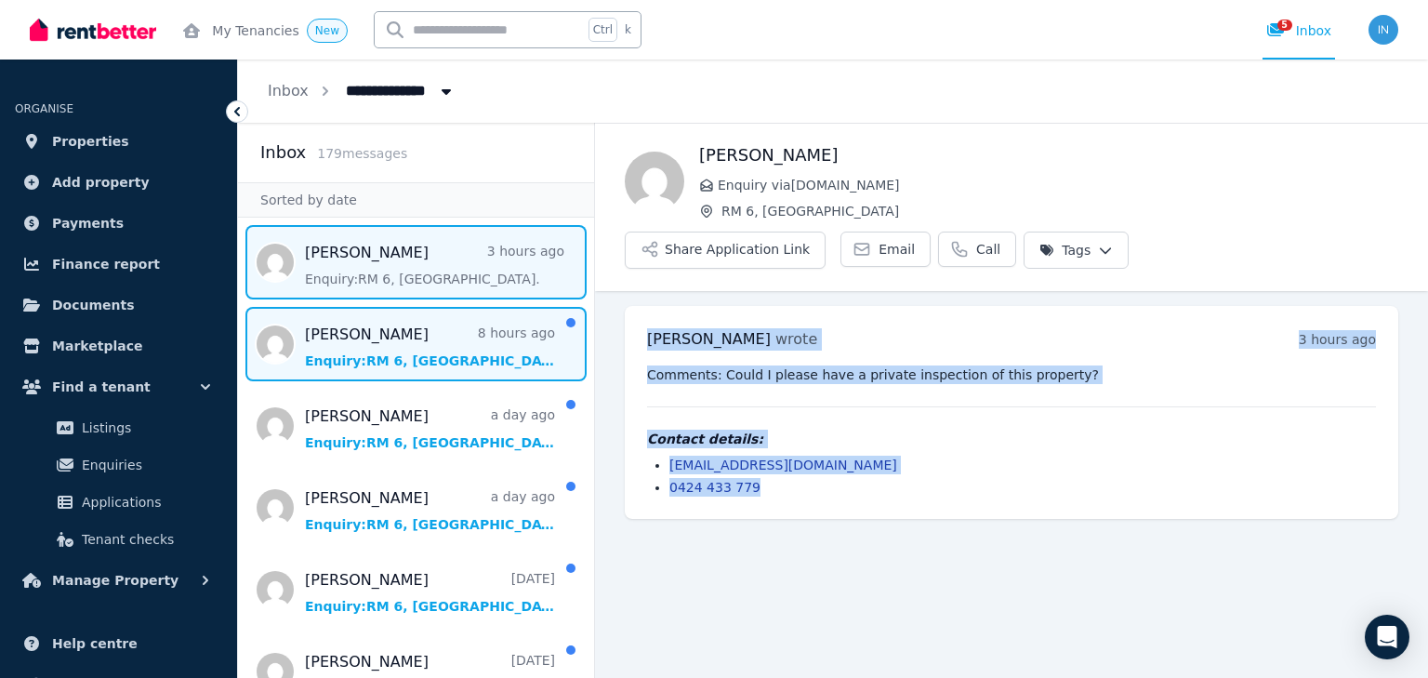
click at [415, 346] on span "Message list" at bounding box center [416, 344] width 356 height 74
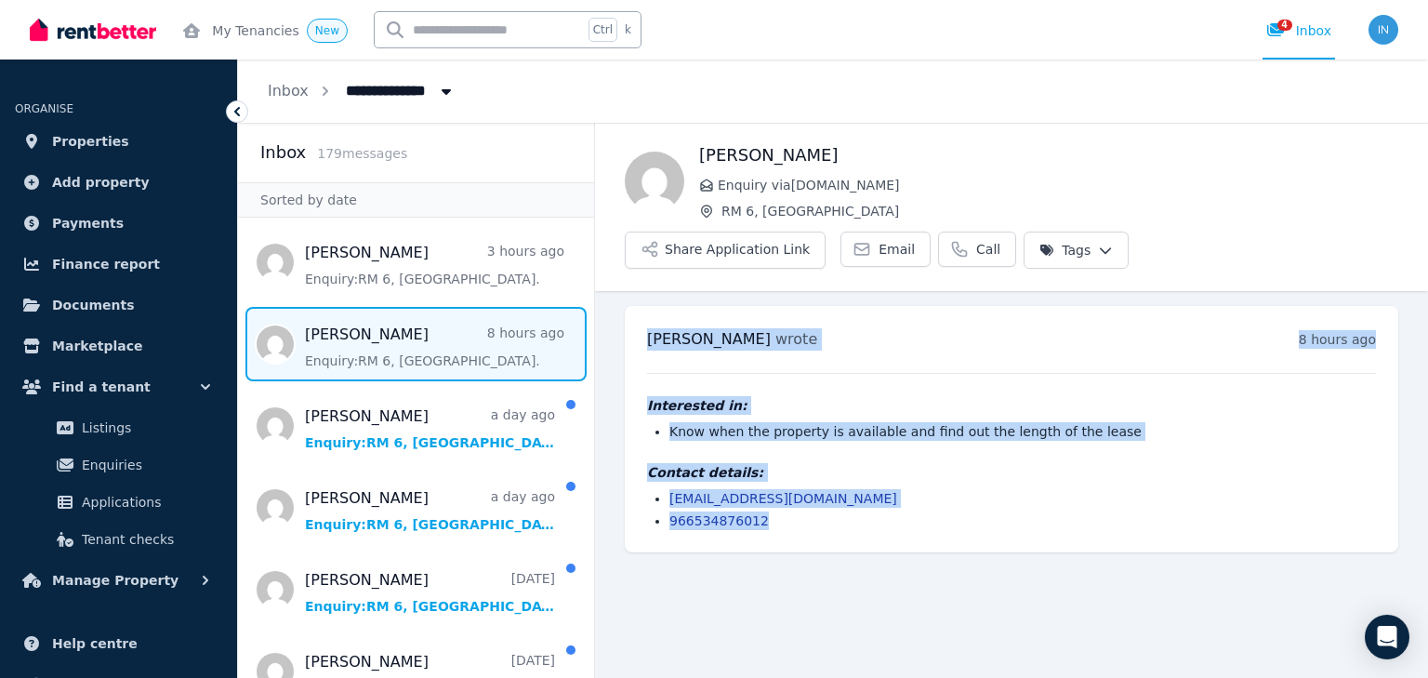
drag, startPoint x: 640, startPoint y: 270, endPoint x: 803, endPoint y: 467, distance: 255.5
click at [803, 472] on div "[PERSON_NAME] wrote 8 hours ago 9:00 am [DATE][DATE] Interested in: Know when t…" at bounding box center [1011, 429] width 773 height 246
copy div "[PERSON_NAME] wrote 8 hours ago 9:00 am [DATE][DATE] Interested in: Know when t…"
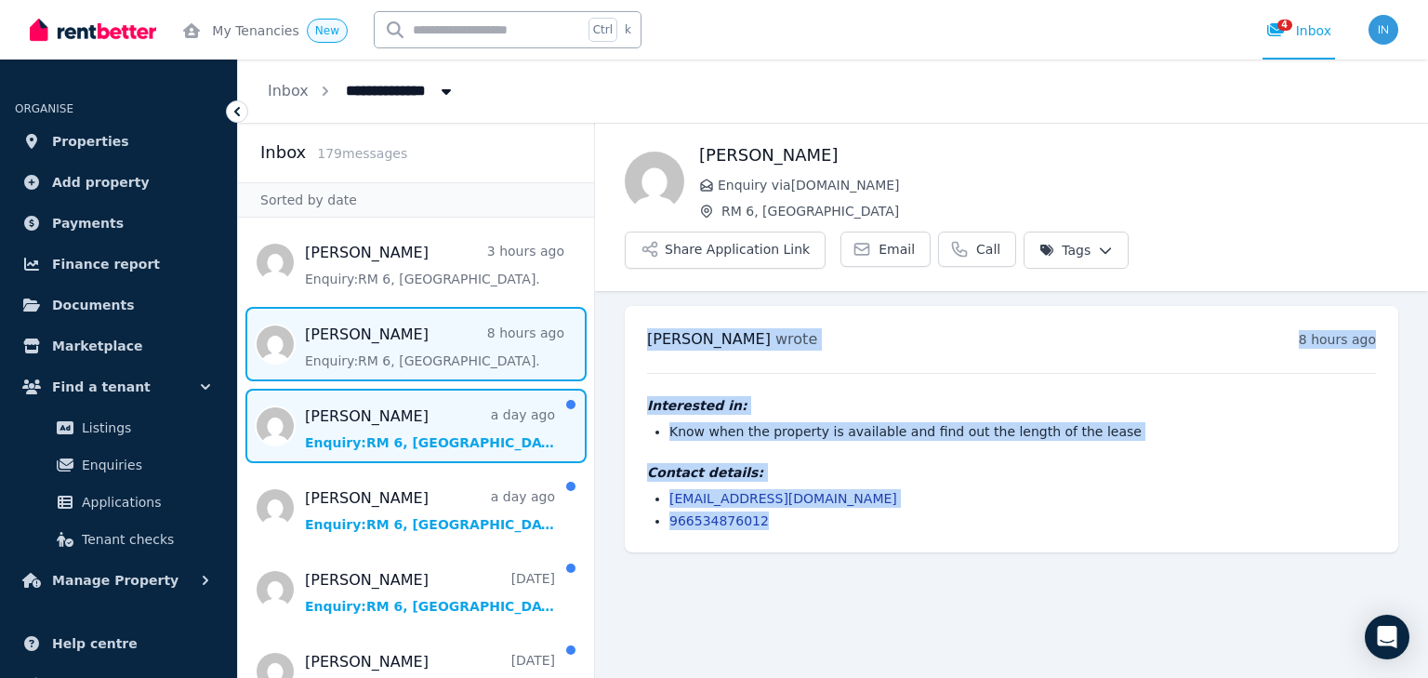
click at [382, 435] on span "Message list" at bounding box center [416, 426] width 356 height 74
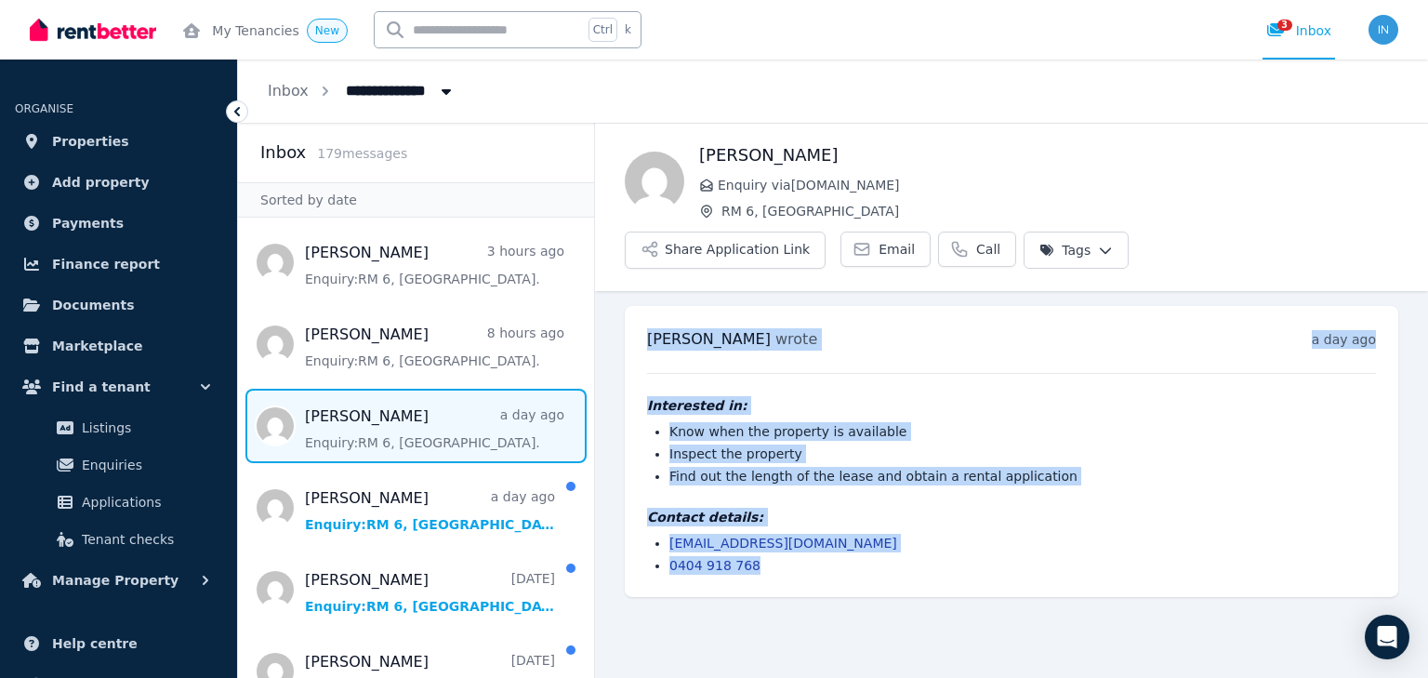
drag, startPoint x: 641, startPoint y: 270, endPoint x: 732, endPoint y: 460, distance: 210.0
click at [746, 514] on div "[PERSON_NAME] wrote a day ago 4:29 pm on [DATE] Interested in: Know when the pr…" at bounding box center [1011, 451] width 773 height 291
copy div "[PERSON_NAME] wrote a day ago 4:29 pm on [DATE] Interested in: Know when the pr…"
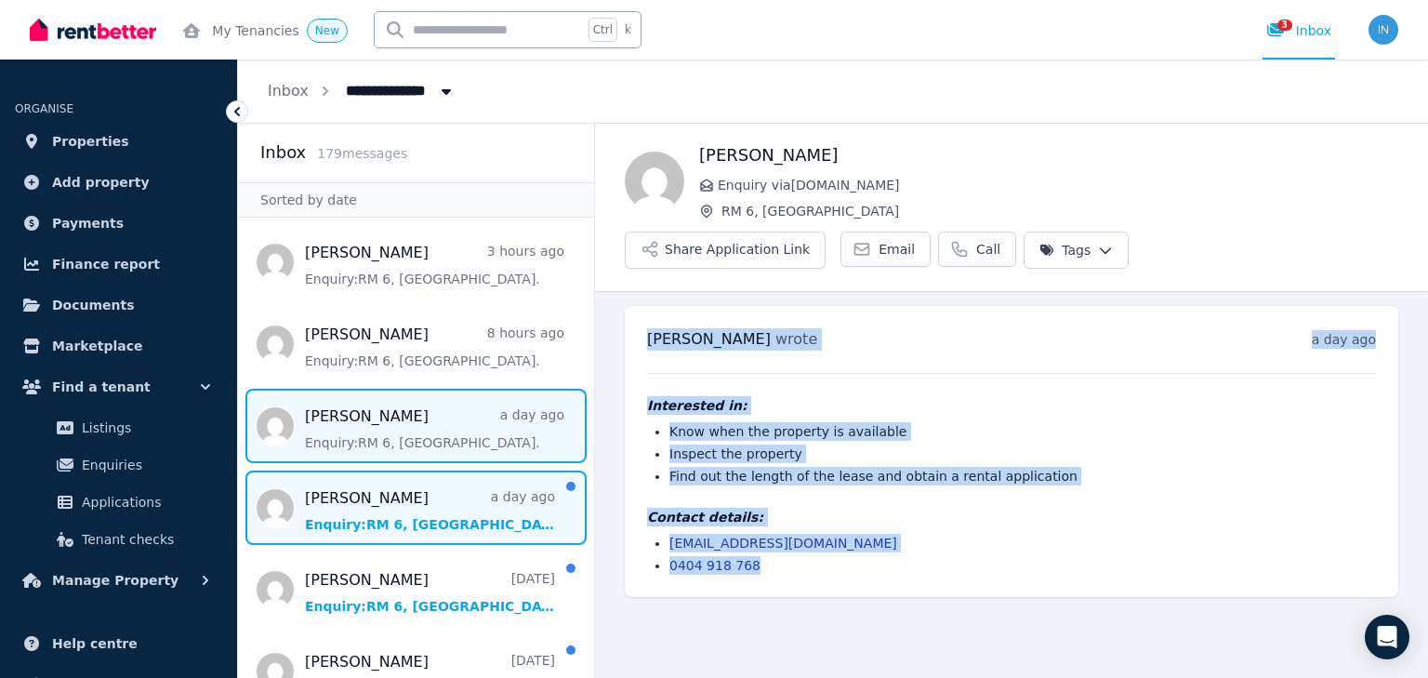
click at [376, 508] on span "Message list" at bounding box center [416, 507] width 356 height 74
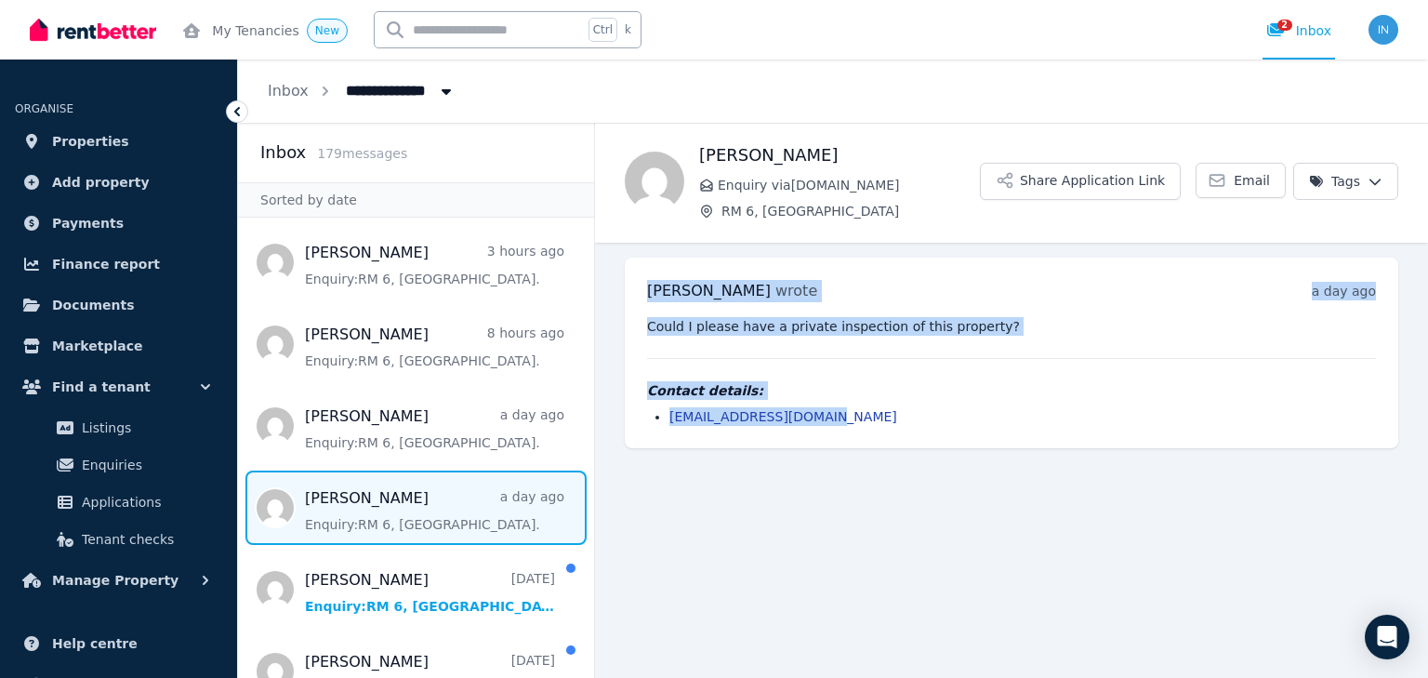
drag, startPoint x: 647, startPoint y: 264, endPoint x: 817, endPoint y: 407, distance: 222.3
click at [820, 409] on div "[PERSON_NAME] wrote a day ago 2:17 pm on [DATE] Could I please have a private i…" at bounding box center [1011, 352] width 773 height 191
copy div "[PERSON_NAME] wrote a day ago 2:17 pm on [DATE] Could I please have a private i…"
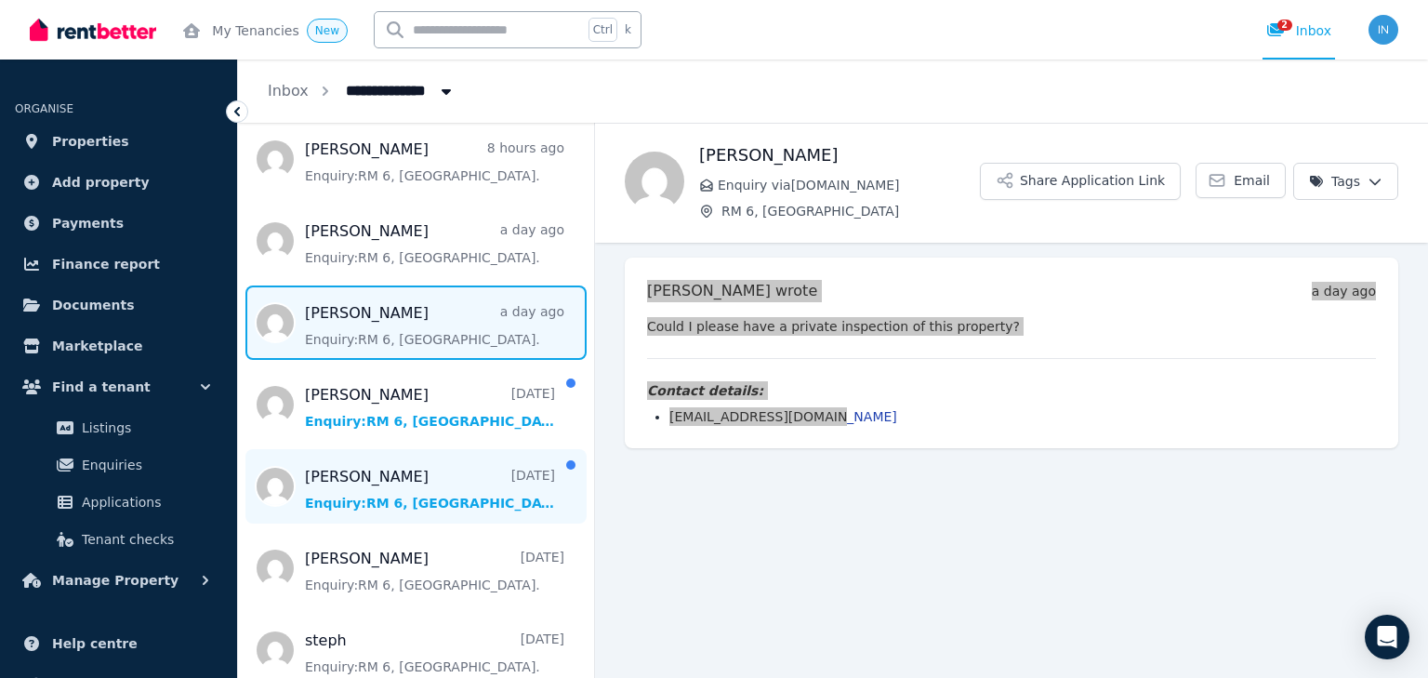
scroll to position [223, 0]
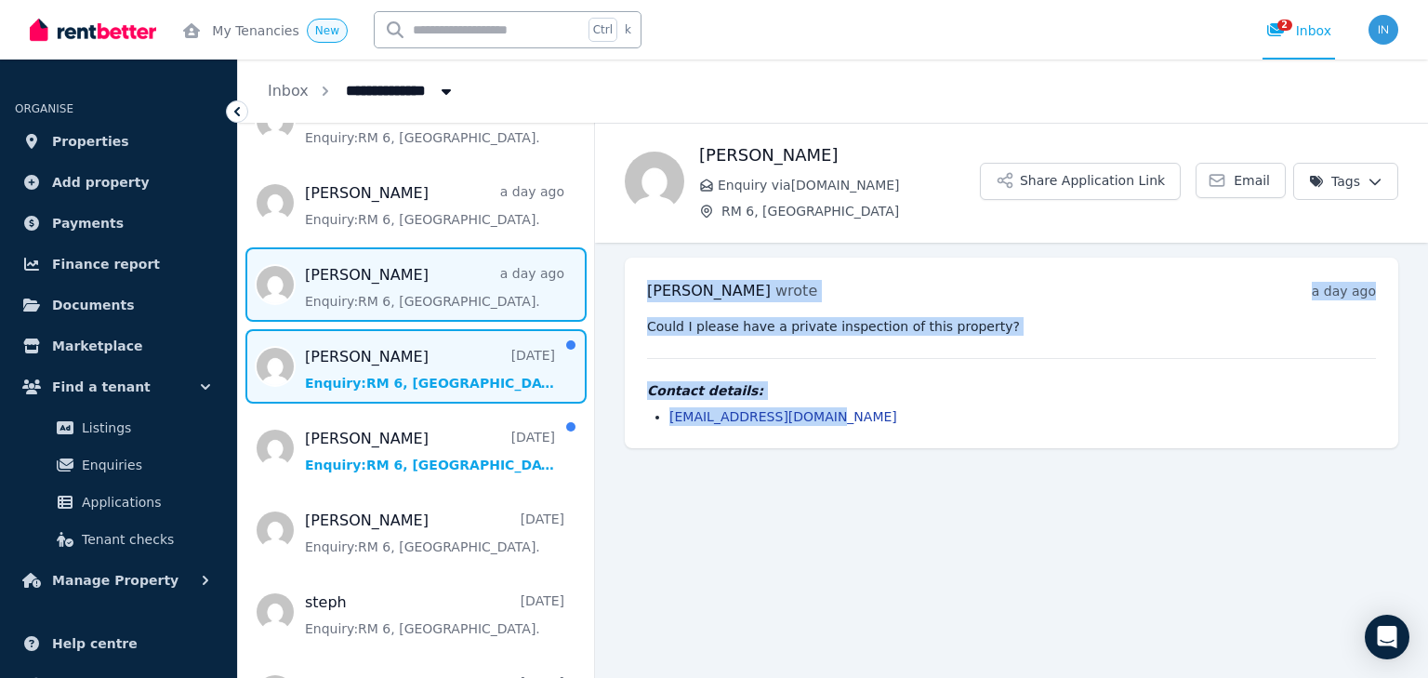
click at [365, 376] on span "Message list" at bounding box center [416, 366] width 356 height 74
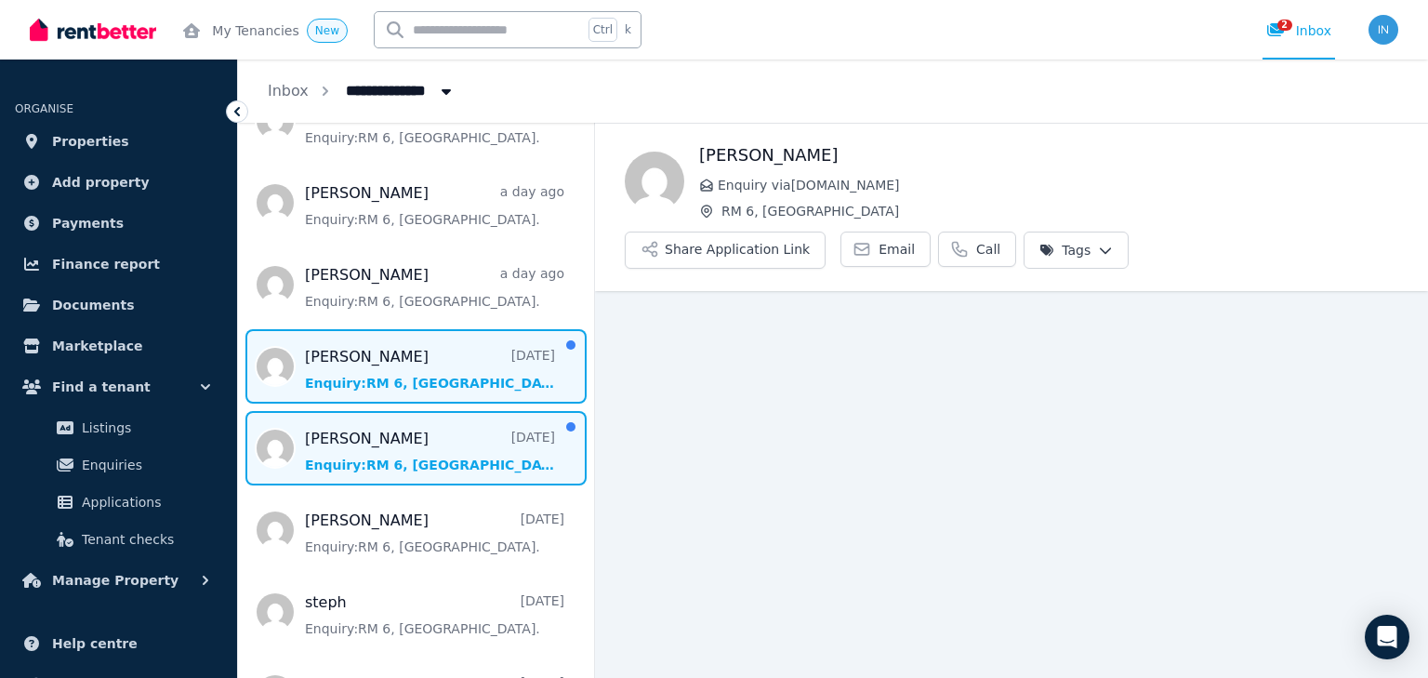
click at [425, 457] on span "Message list" at bounding box center [416, 448] width 356 height 74
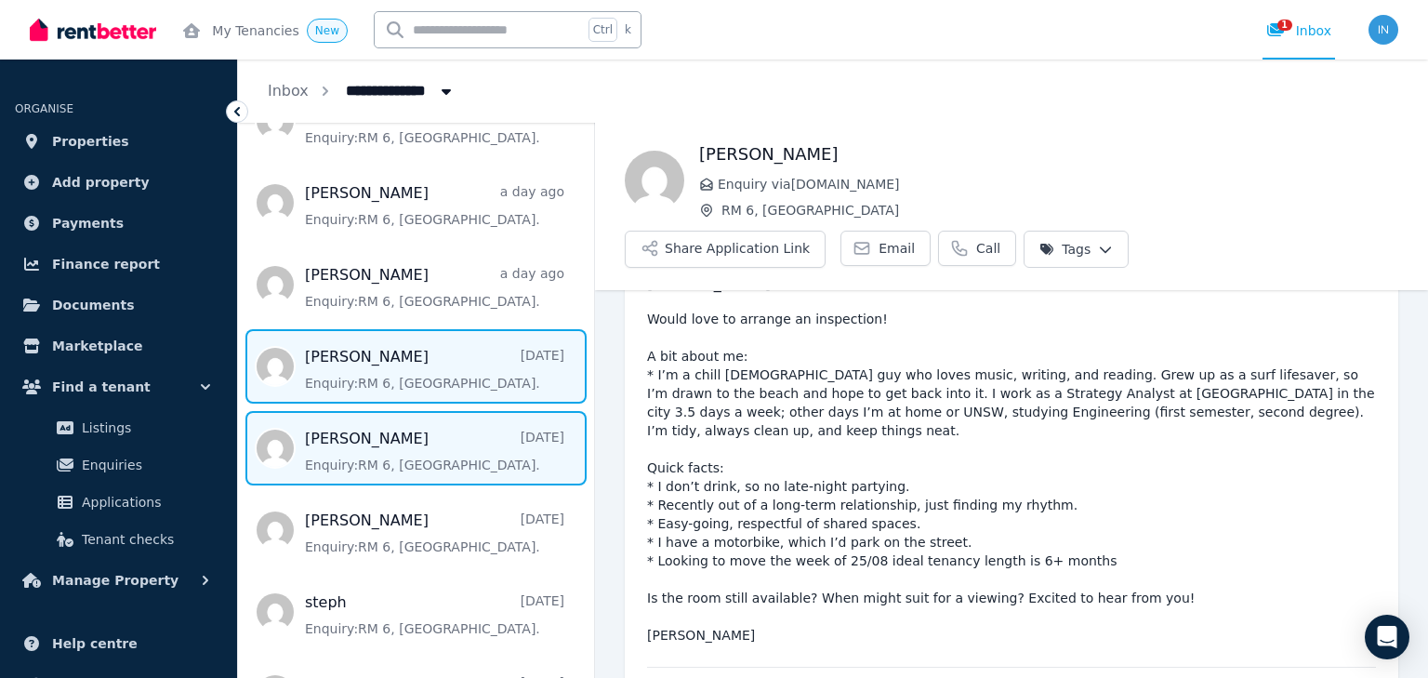
scroll to position [164, 0]
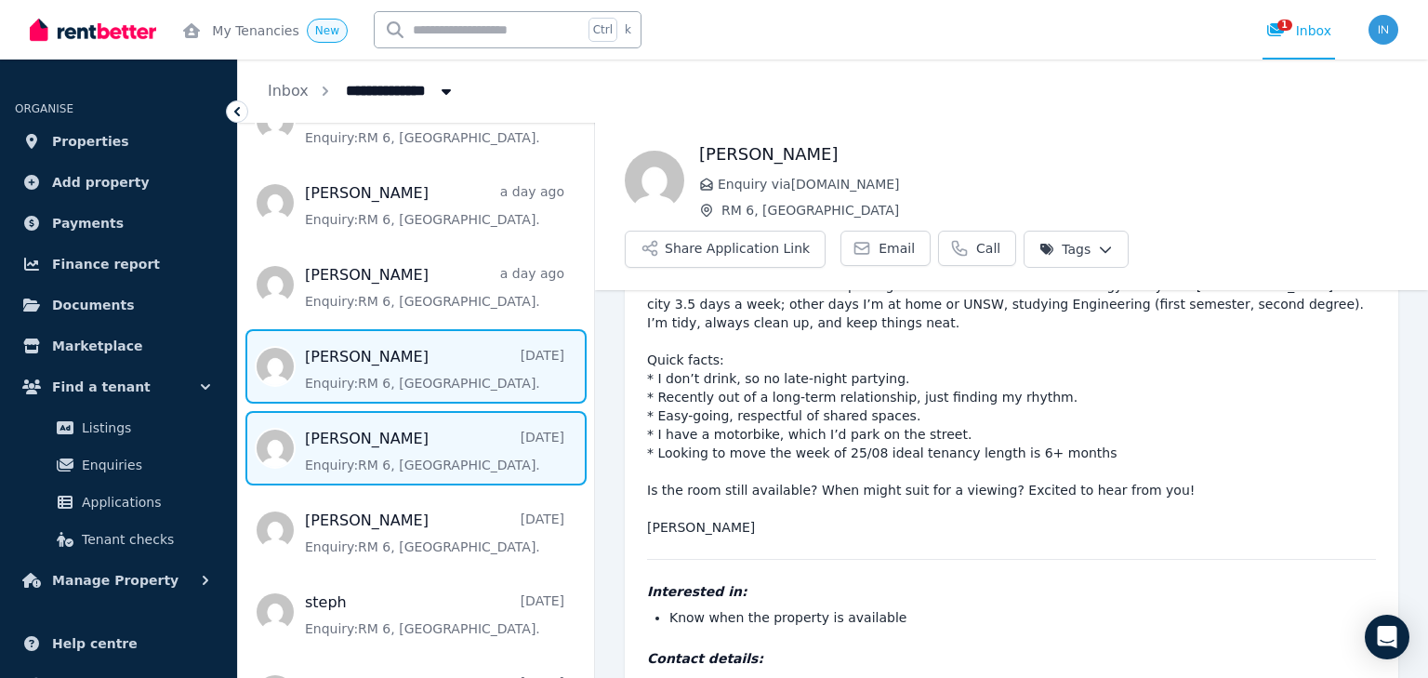
click at [415, 376] on span "Message list" at bounding box center [416, 366] width 356 height 74
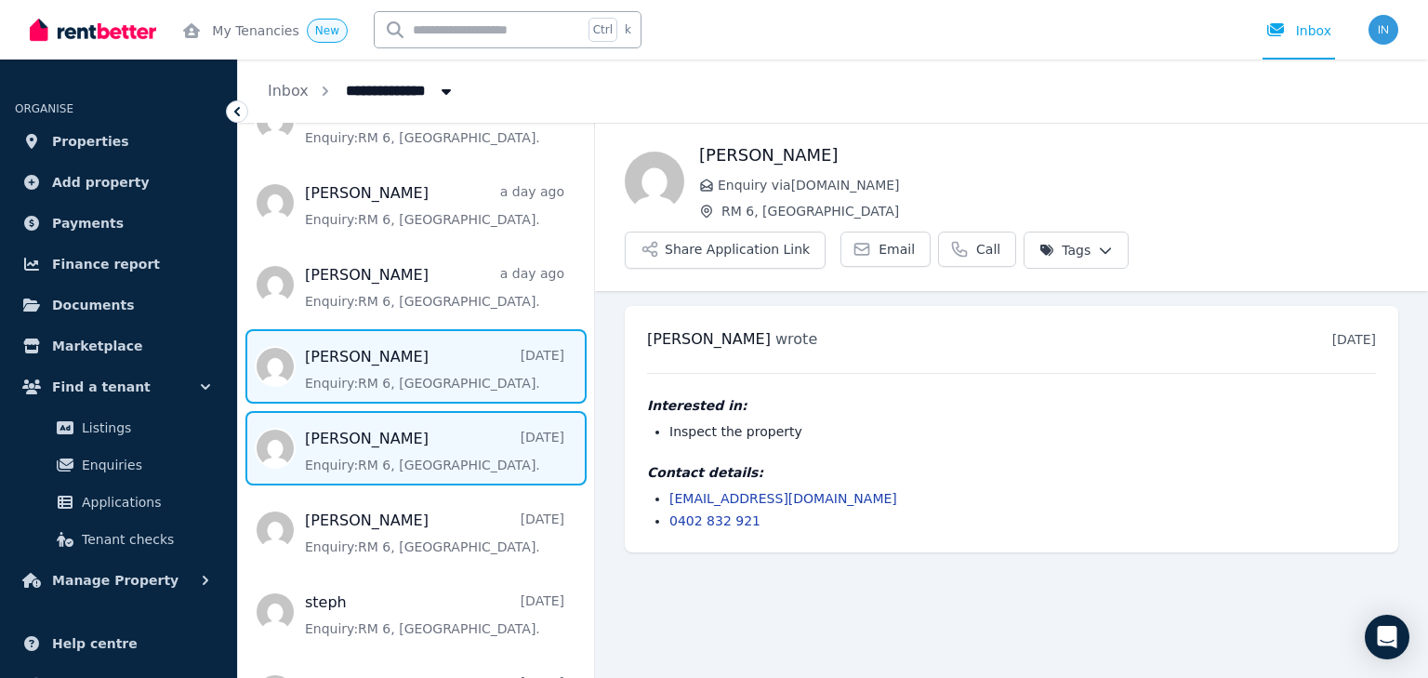
click at [432, 442] on span "Message list" at bounding box center [416, 448] width 356 height 74
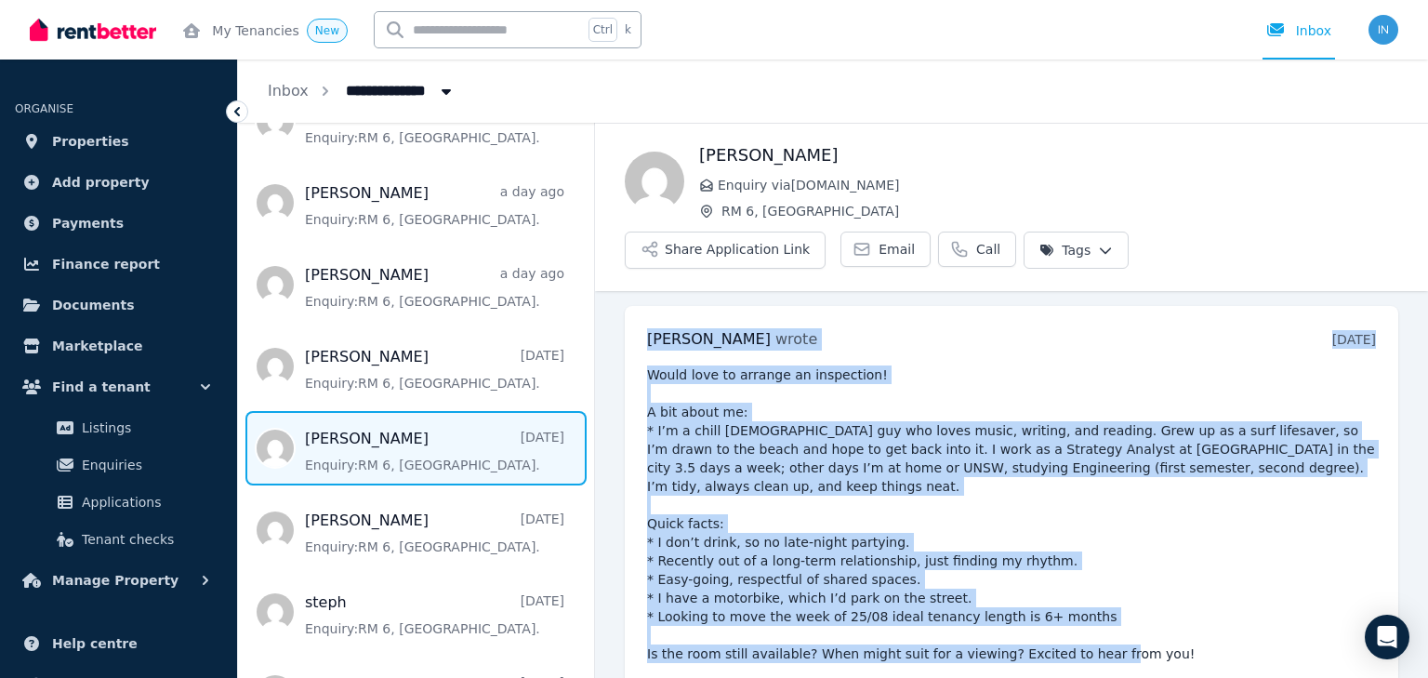
drag, startPoint x: 642, startPoint y: 271, endPoint x: 910, endPoint y: 617, distance: 437.3
click at [910, 617] on div "[PERSON_NAME] wrote [DATE] 1:01 am [DATE][DATE] Would love to arrange an inspec…" at bounding box center [1011, 604] width 773 height 596
copy div "[PERSON_NAME] wrote [DATE] 1:01 am [DATE][DATE] Would love to arrange an inspec…"
click at [59, 144] on span "Properties" at bounding box center [90, 141] width 77 height 22
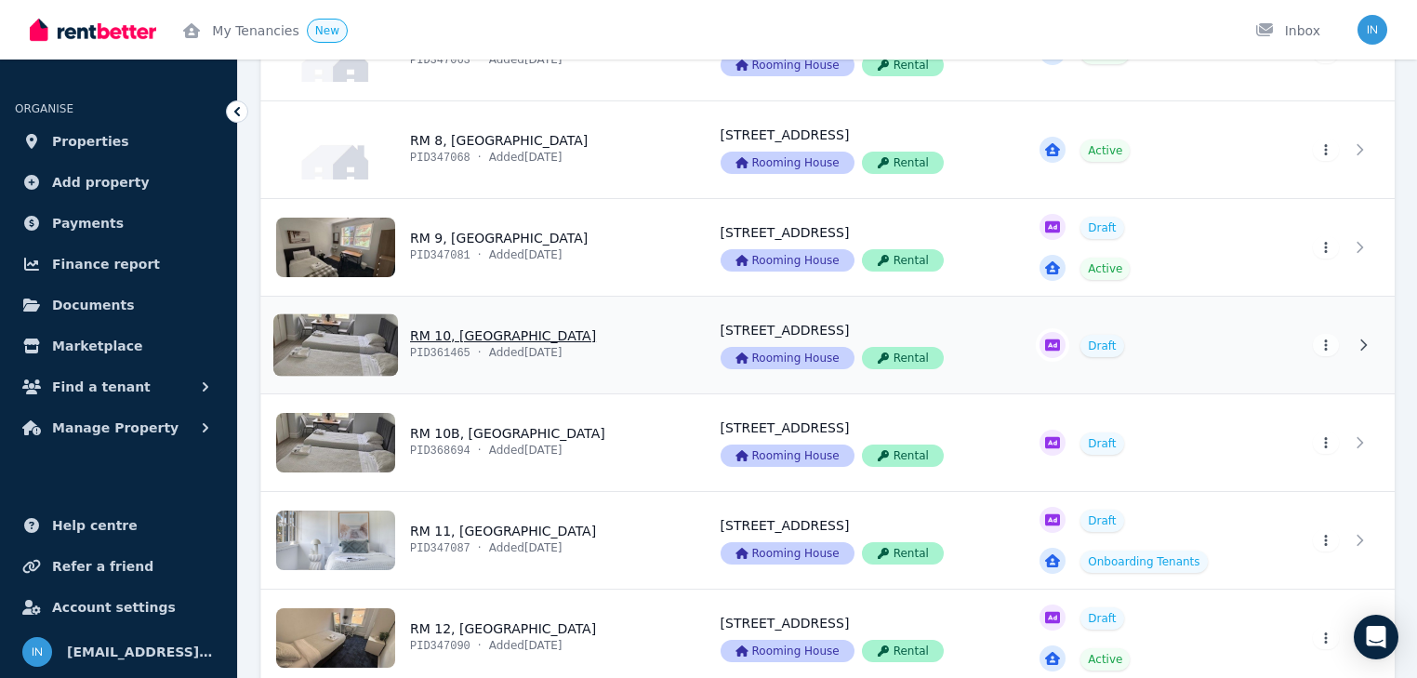
scroll to position [967, 0]
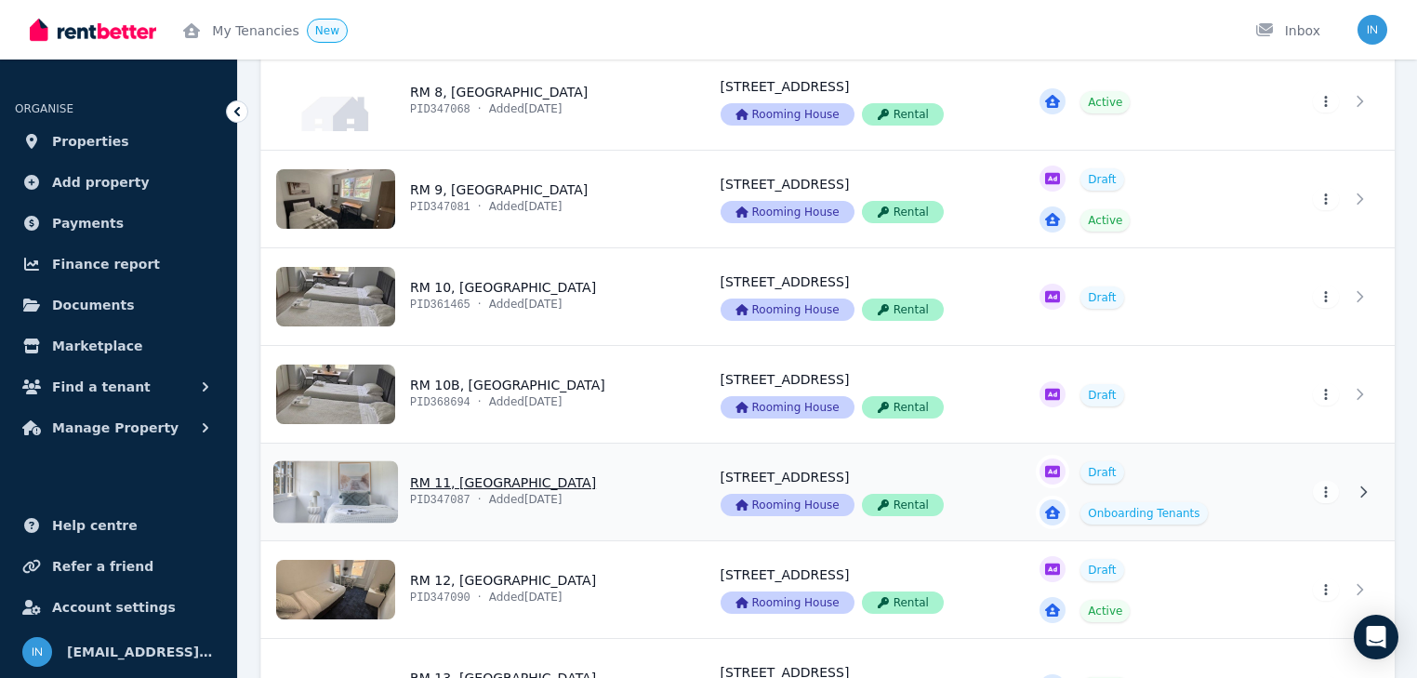
click at [481, 483] on link "View property details" at bounding box center [479, 491] width 437 height 97
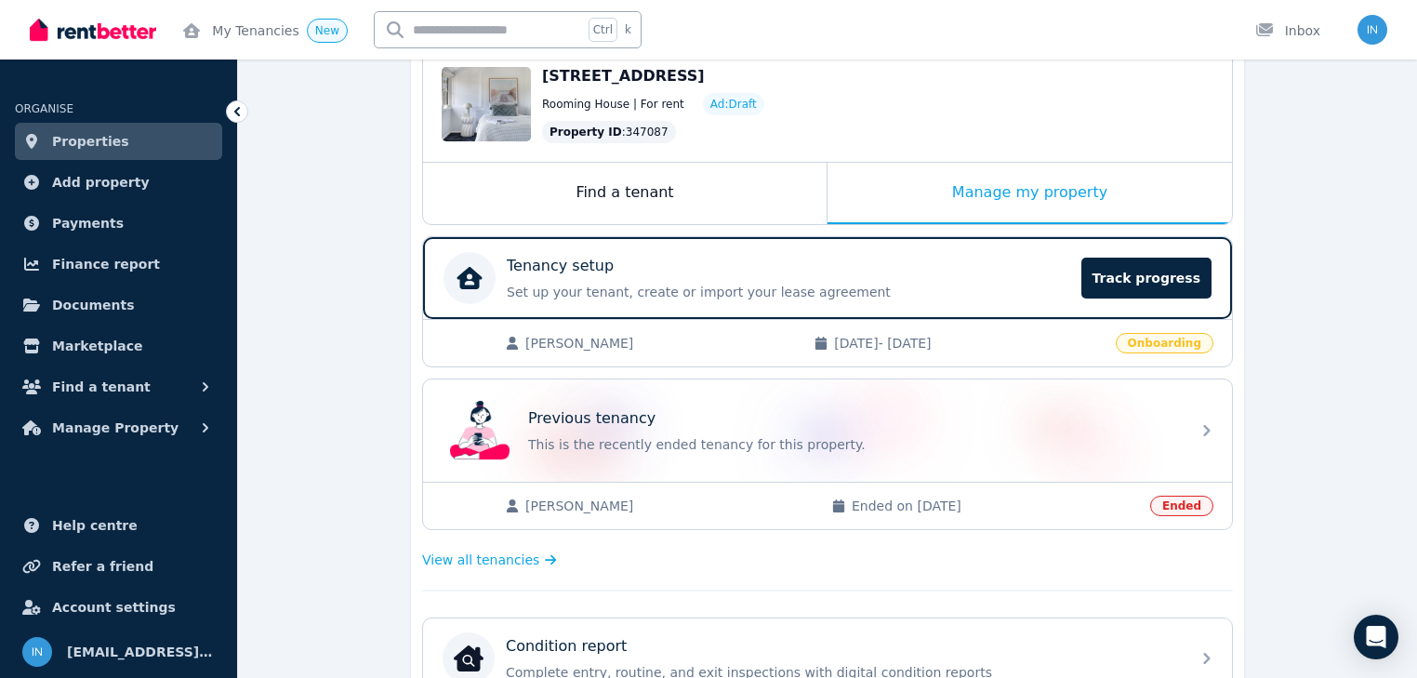
scroll to position [223, 0]
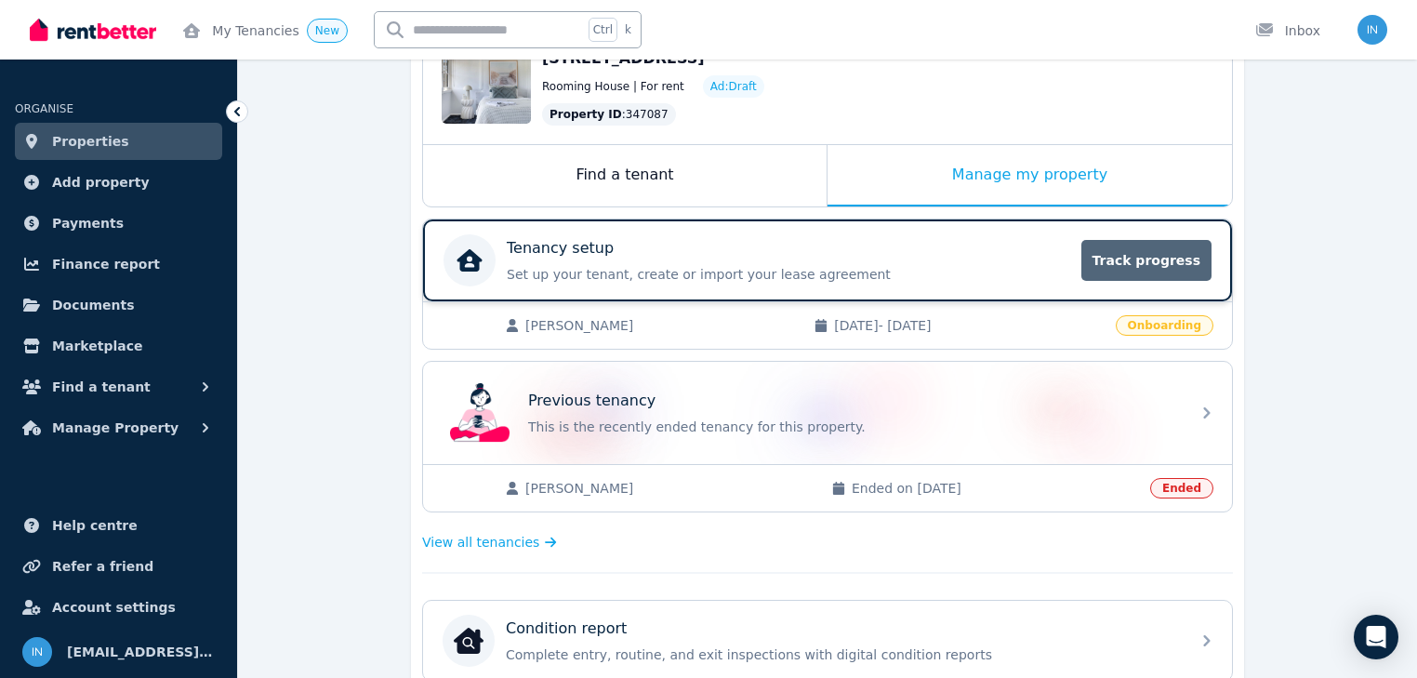
click at [1144, 264] on span "Track progress" at bounding box center [1146, 260] width 130 height 41
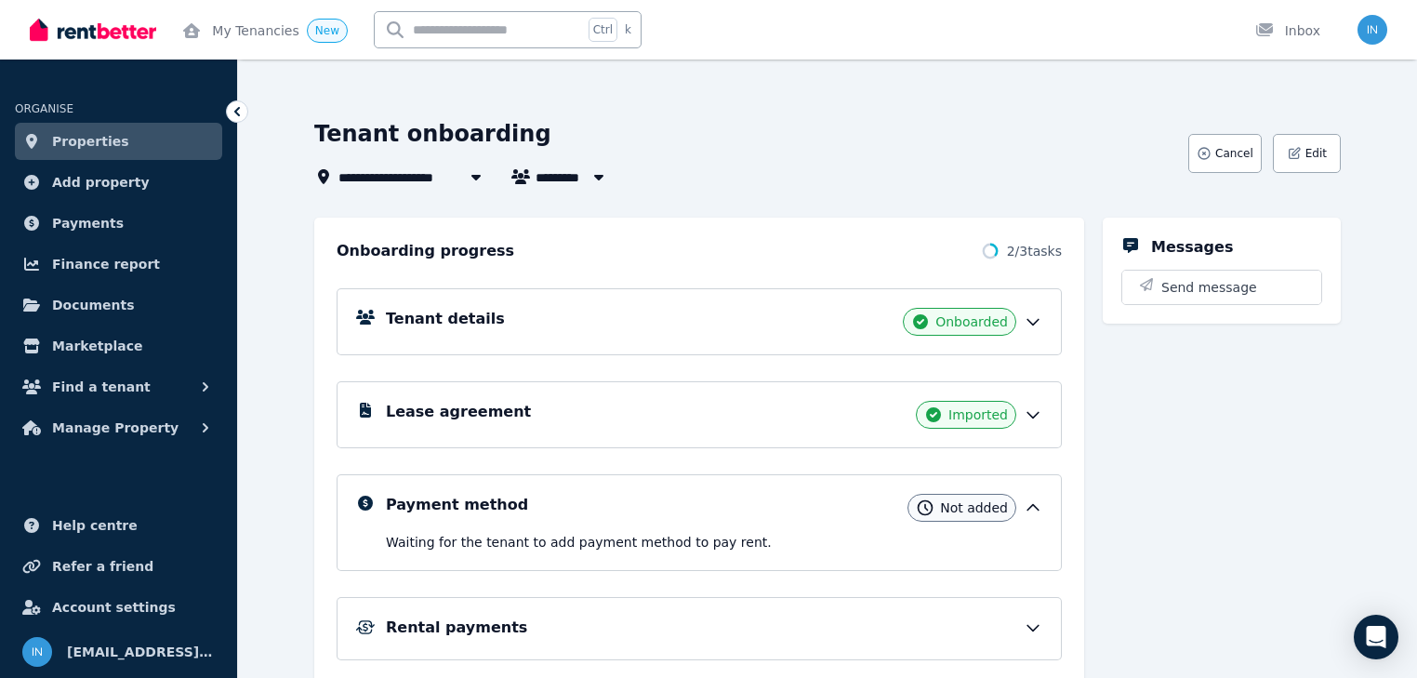
scroll to position [209, 0]
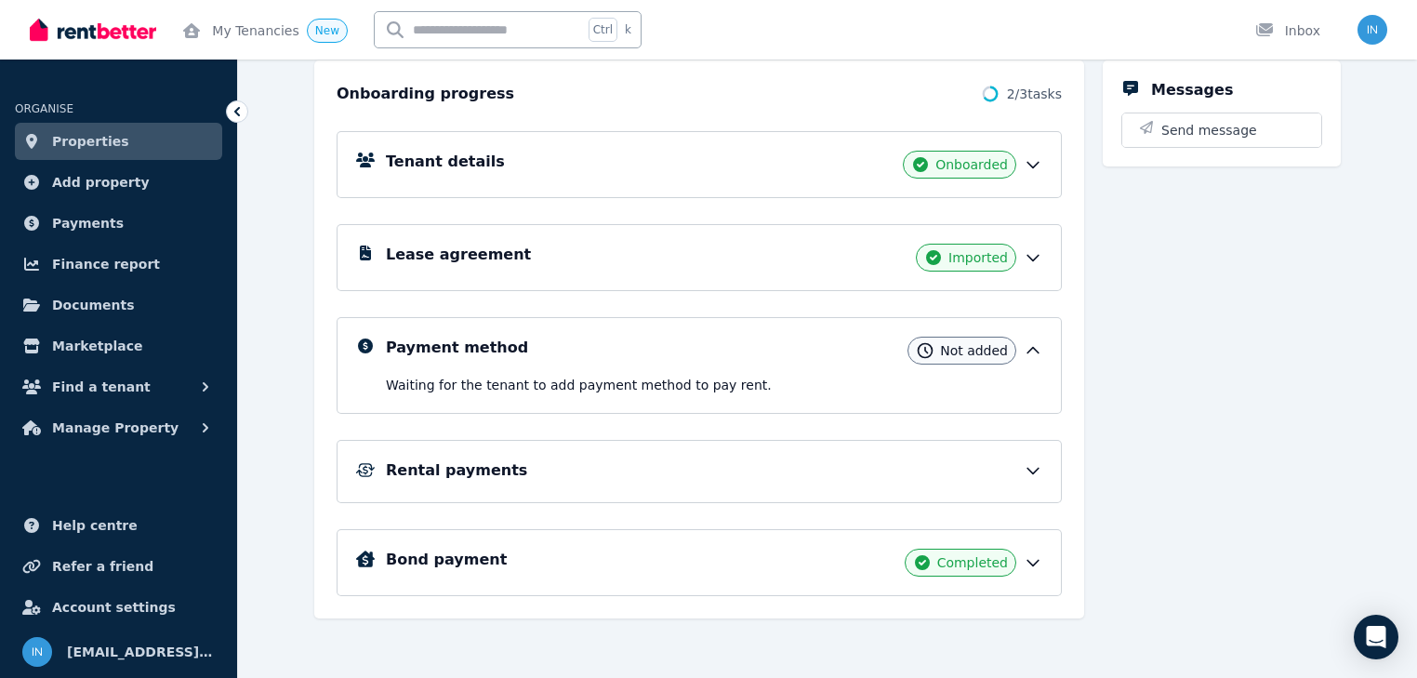
click at [478, 468] on div "Rental payments" at bounding box center [714, 470] width 656 height 22
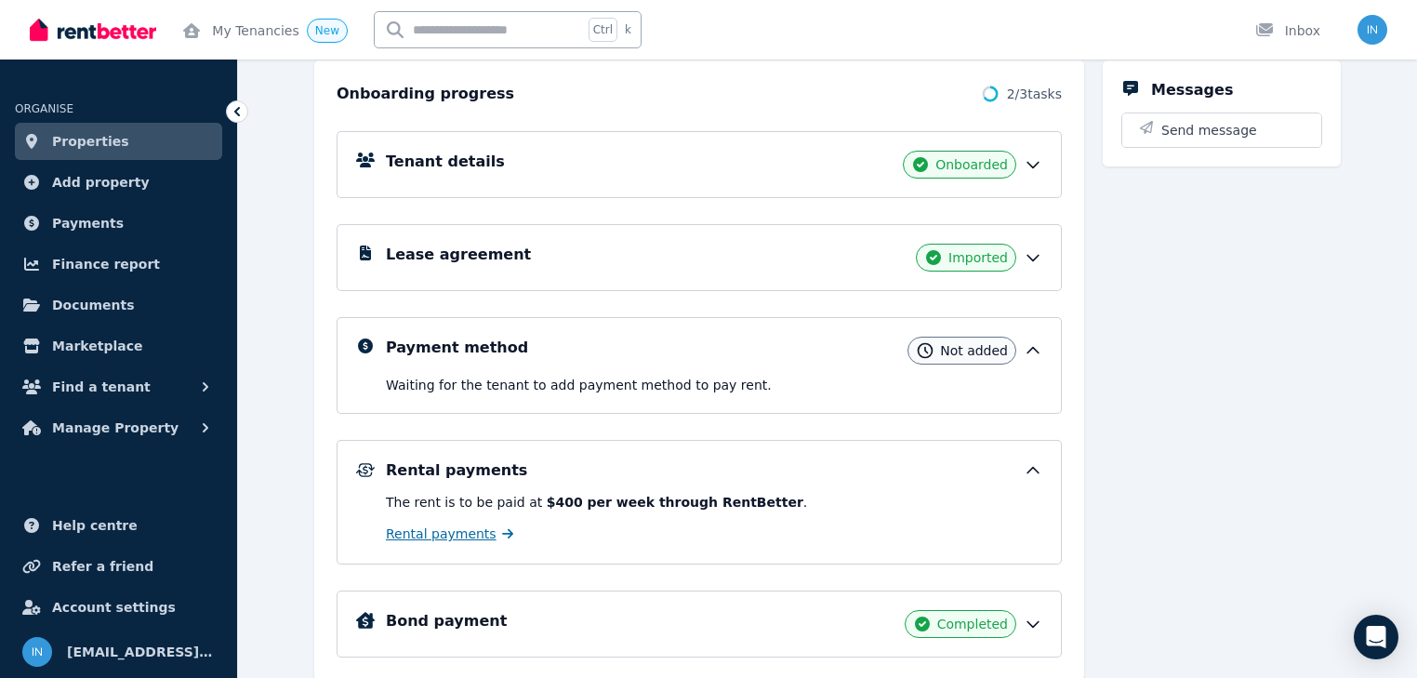
click at [444, 532] on span "Rental payments" at bounding box center [441, 533] width 111 height 19
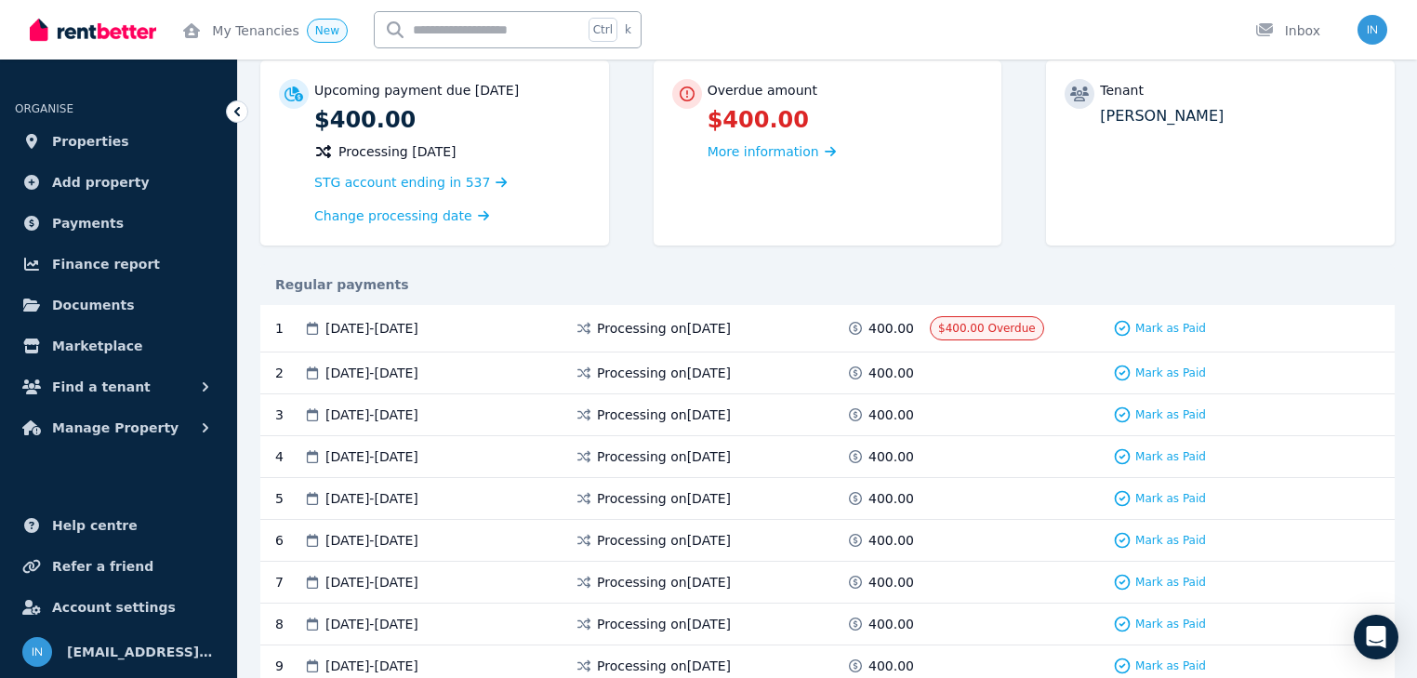
scroll to position [223, 0]
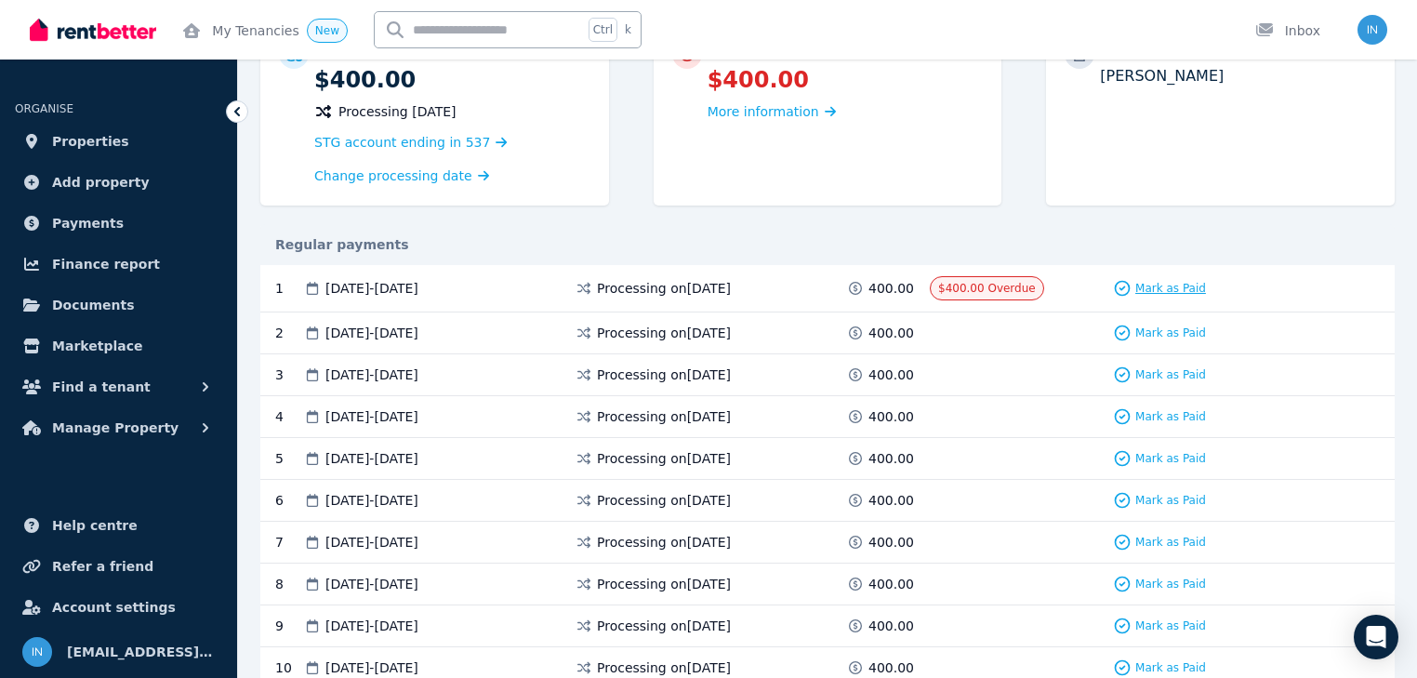
click at [1190, 289] on span "Mark as Paid" at bounding box center [1170, 288] width 71 height 15
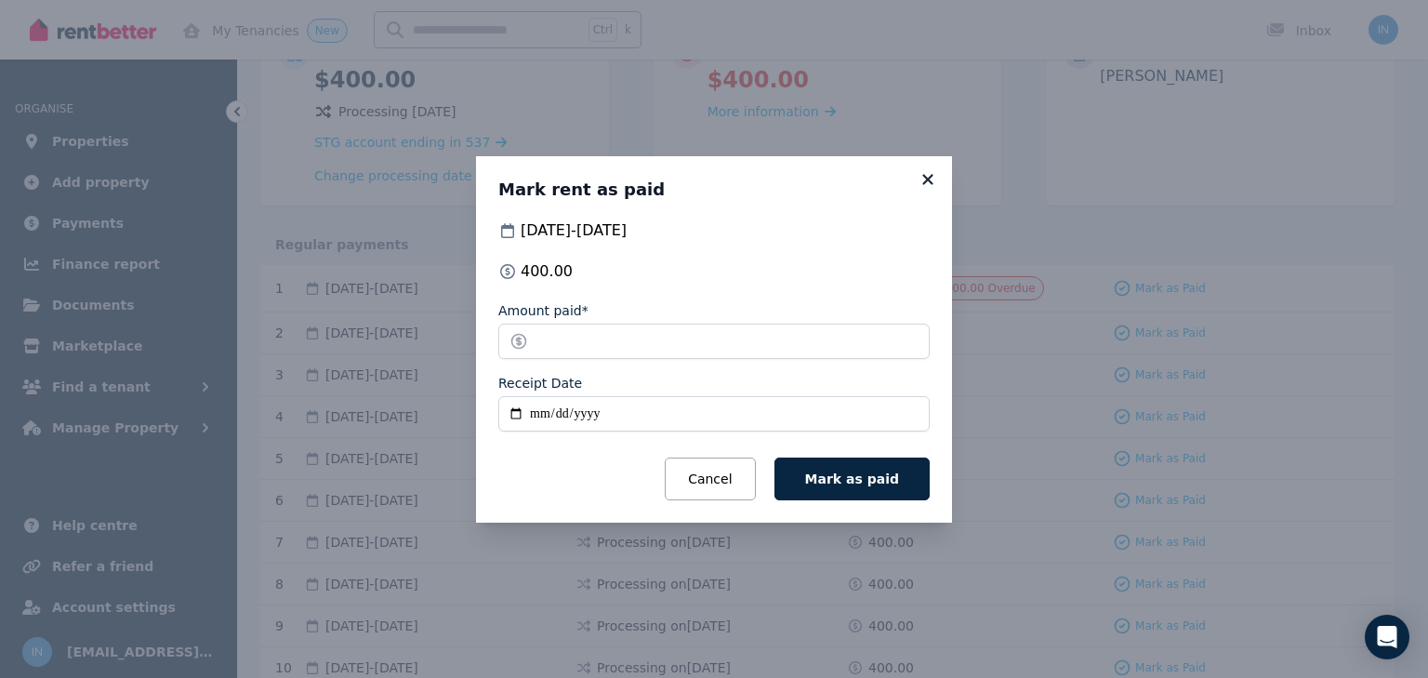
click at [927, 178] on icon at bounding box center [927, 179] width 10 height 10
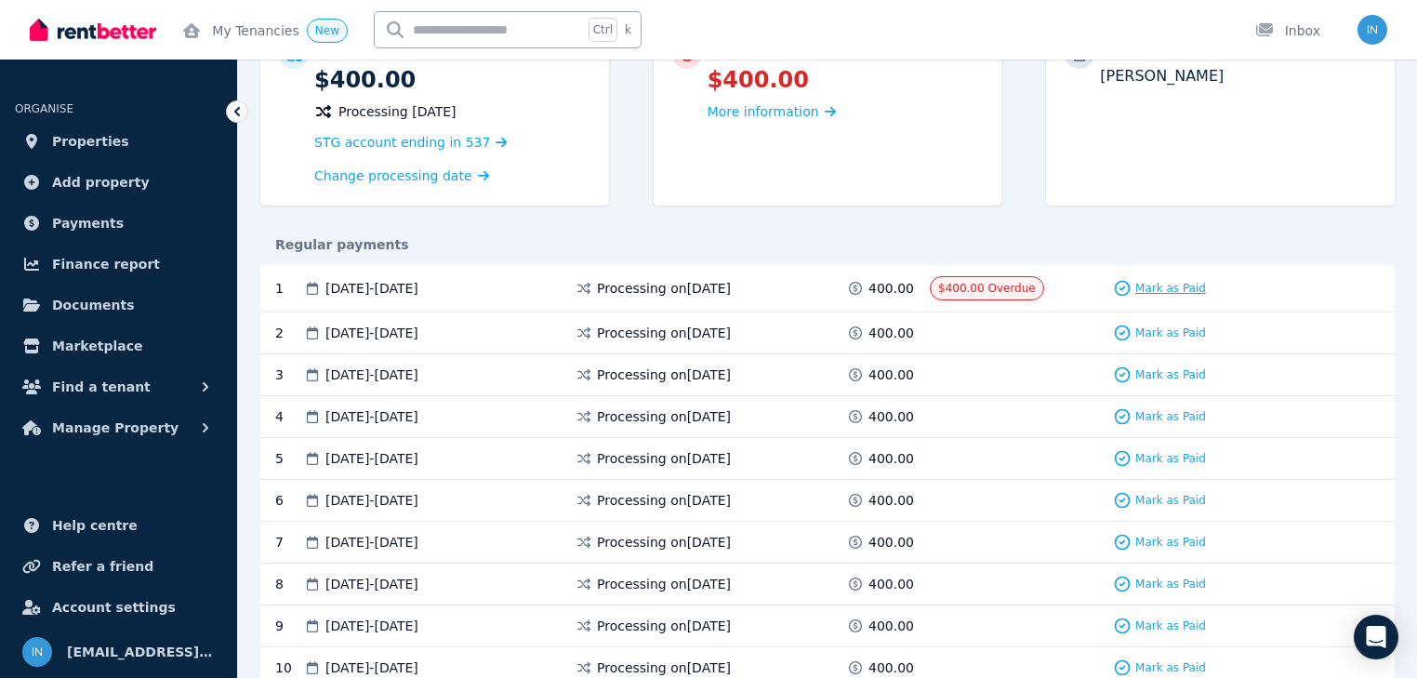
click at [1164, 290] on span "Mark as Paid" at bounding box center [1170, 288] width 71 height 15
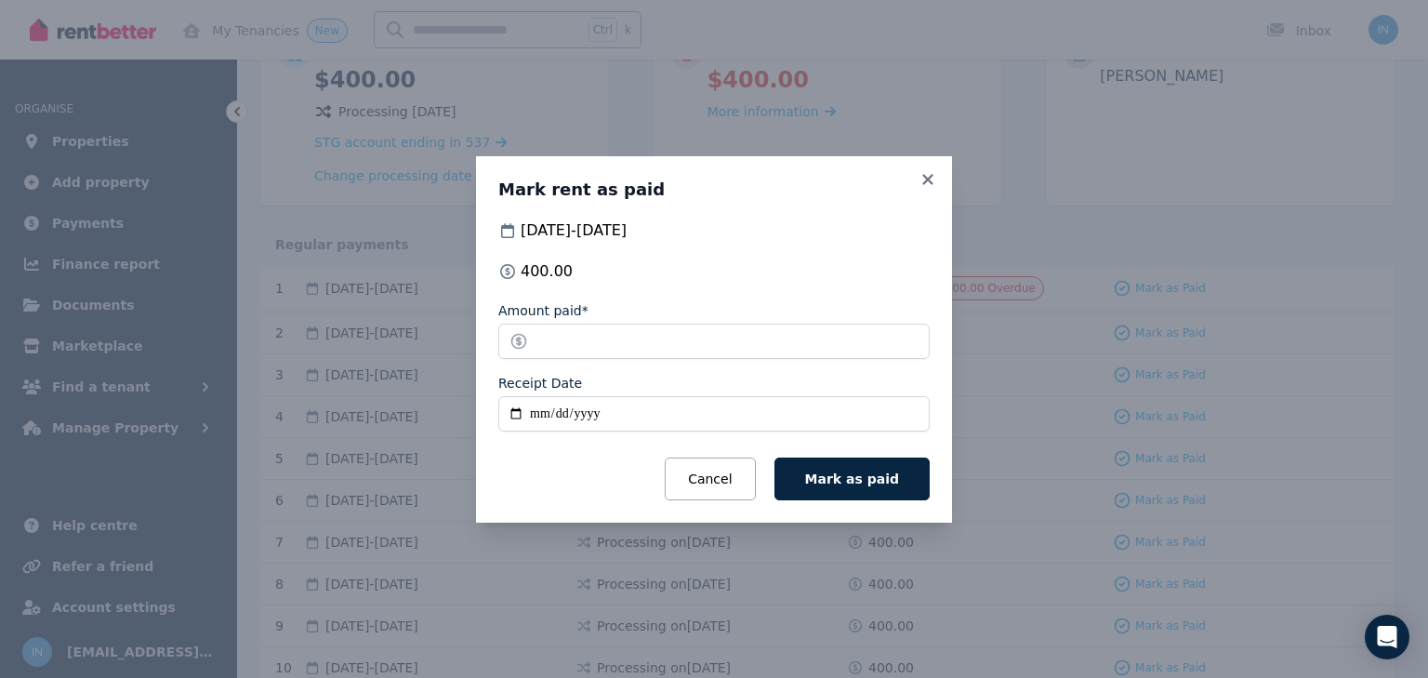
click at [538, 413] on input "Receipt Date" at bounding box center [713, 413] width 431 height 35
type input "**********"
click at [871, 491] on button "Mark as paid" at bounding box center [851, 478] width 155 height 43
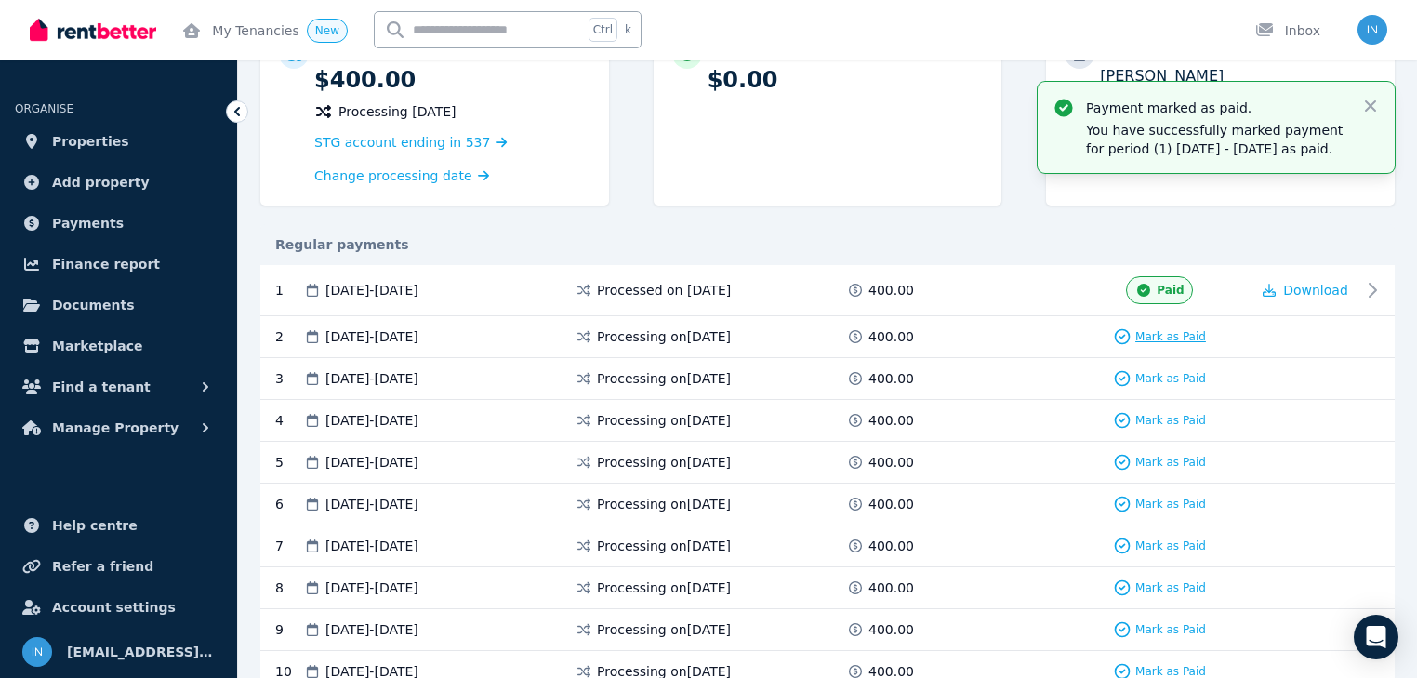
click at [1183, 335] on span "Mark as Paid" at bounding box center [1170, 336] width 71 height 15
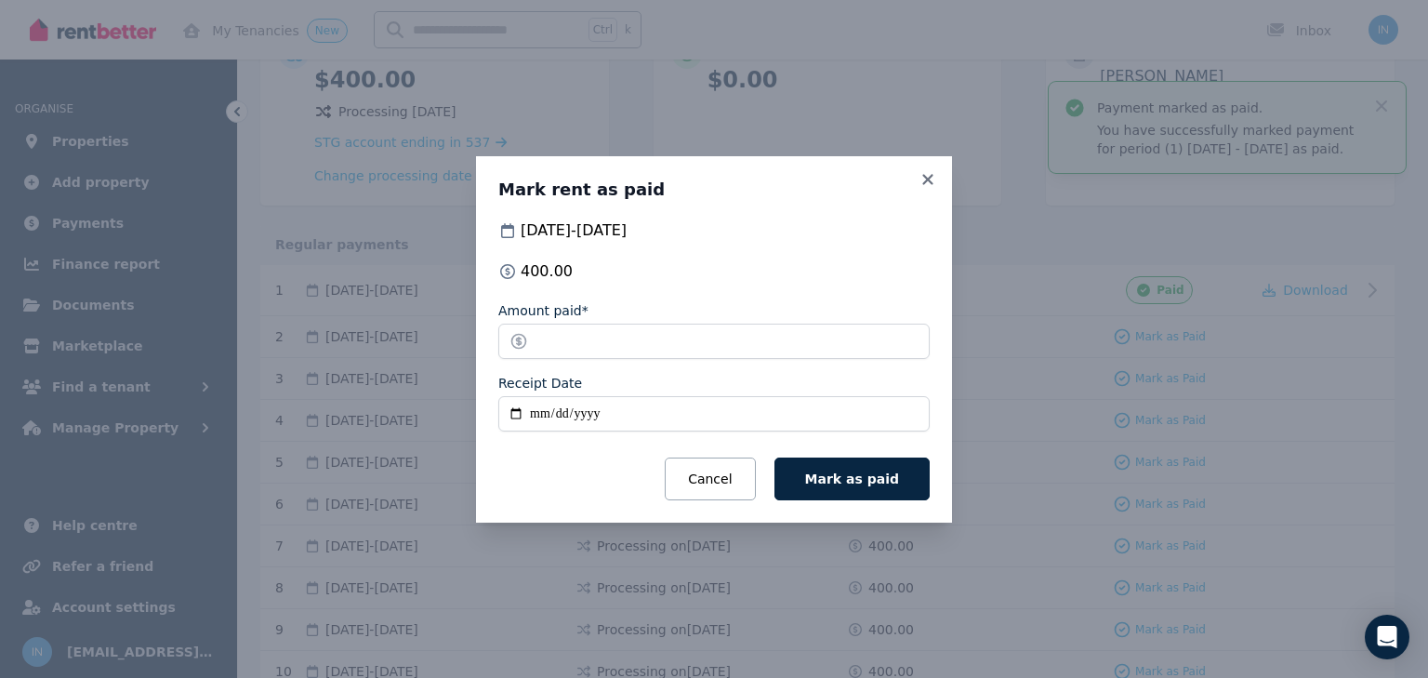
click at [538, 420] on input "Receipt Date" at bounding box center [713, 413] width 431 height 35
type input "**********"
click at [855, 479] on span "Mark as paid" at bounding box center [852, 478] width 94 height 15
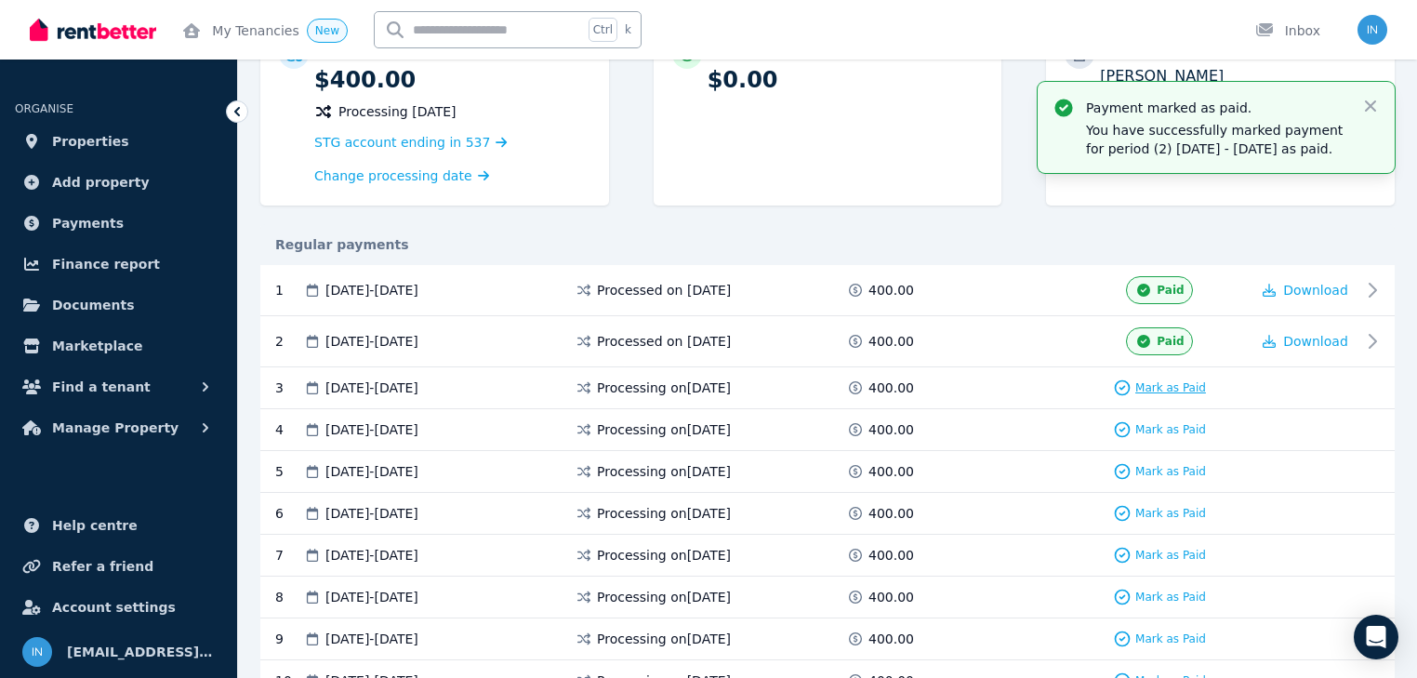
click at [1186, 387] on span "Mark as Paid" at bounding box center [1170, 387] width 71 height 15
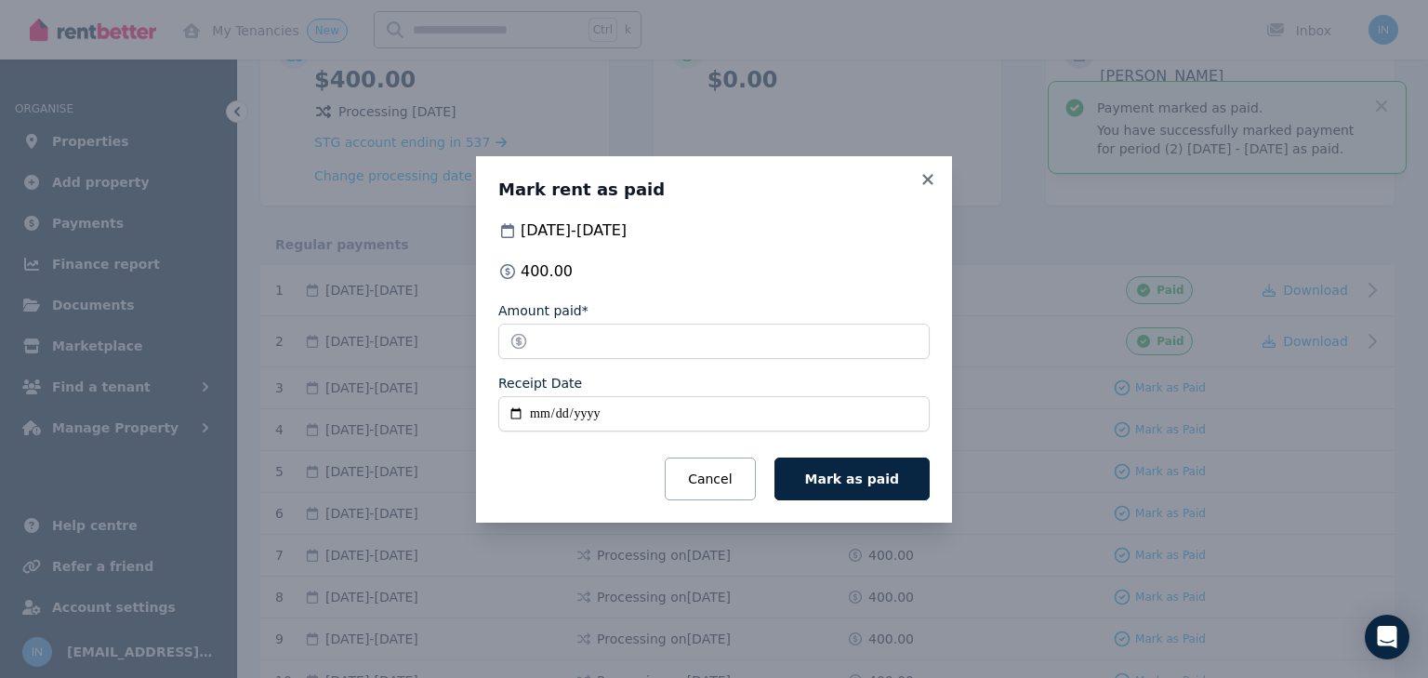
click at [535, 410] on input "Receipt Date" at bounding box center [713, 413] width 431 height 35
type input "**********"
click at [829, 478] on span "Mark as paid" at bounding box center [852, 478] width 94 height 15
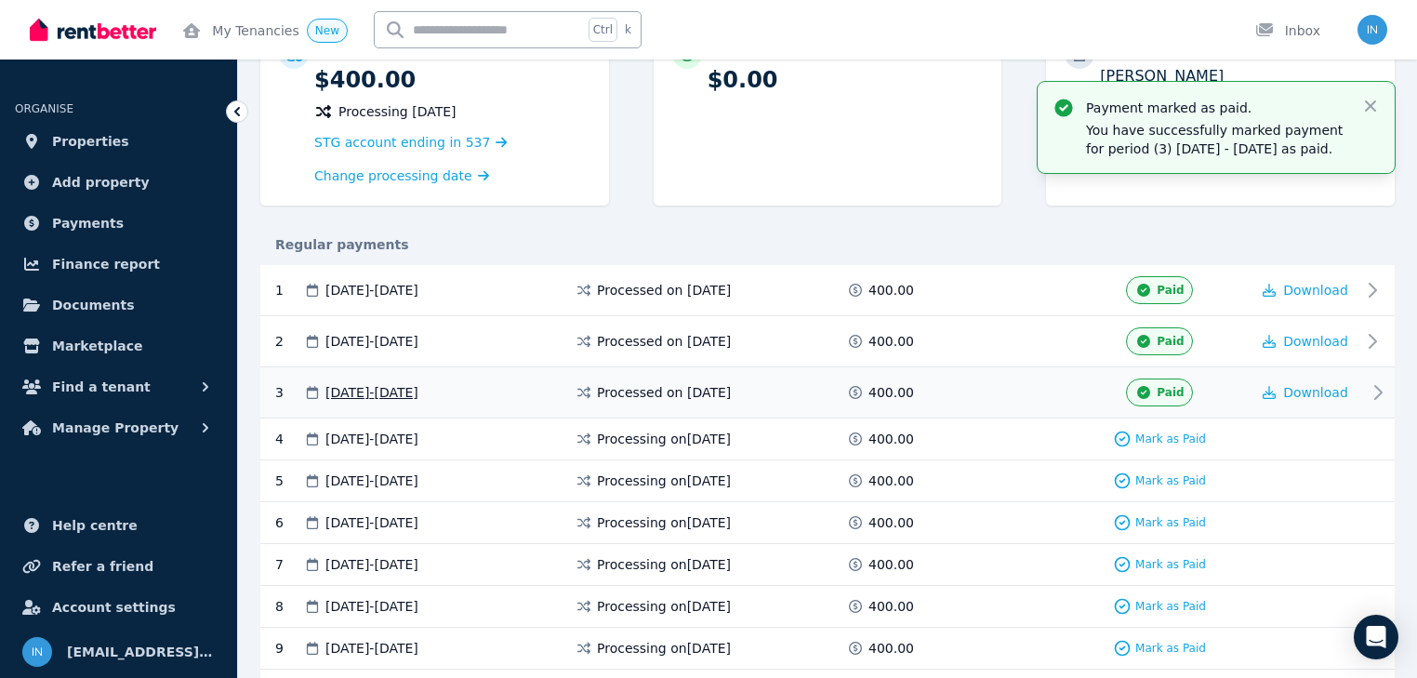
scroll to position [0, 0]
